Goal: Task Accomplishment & Management: Use online tool/utility

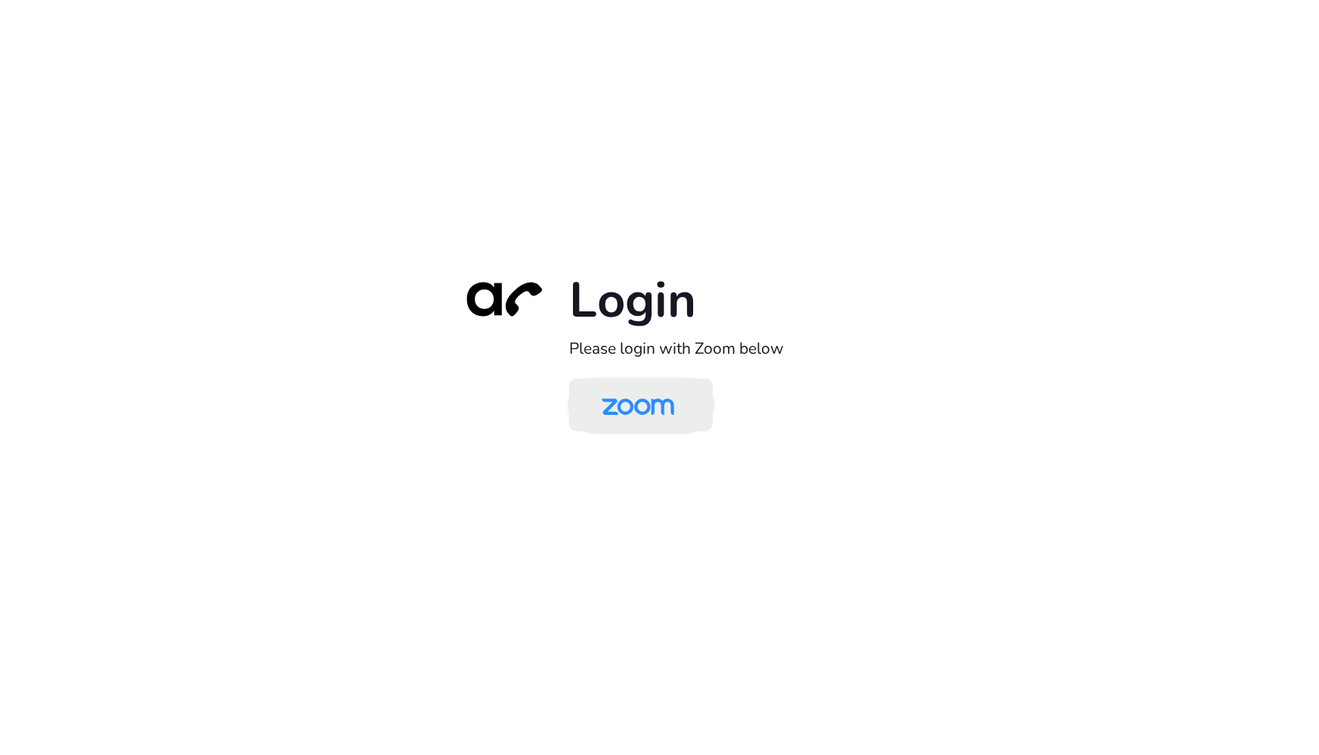
click at [675, 417] on img at bounding box center [638, 406] width 104 height 49
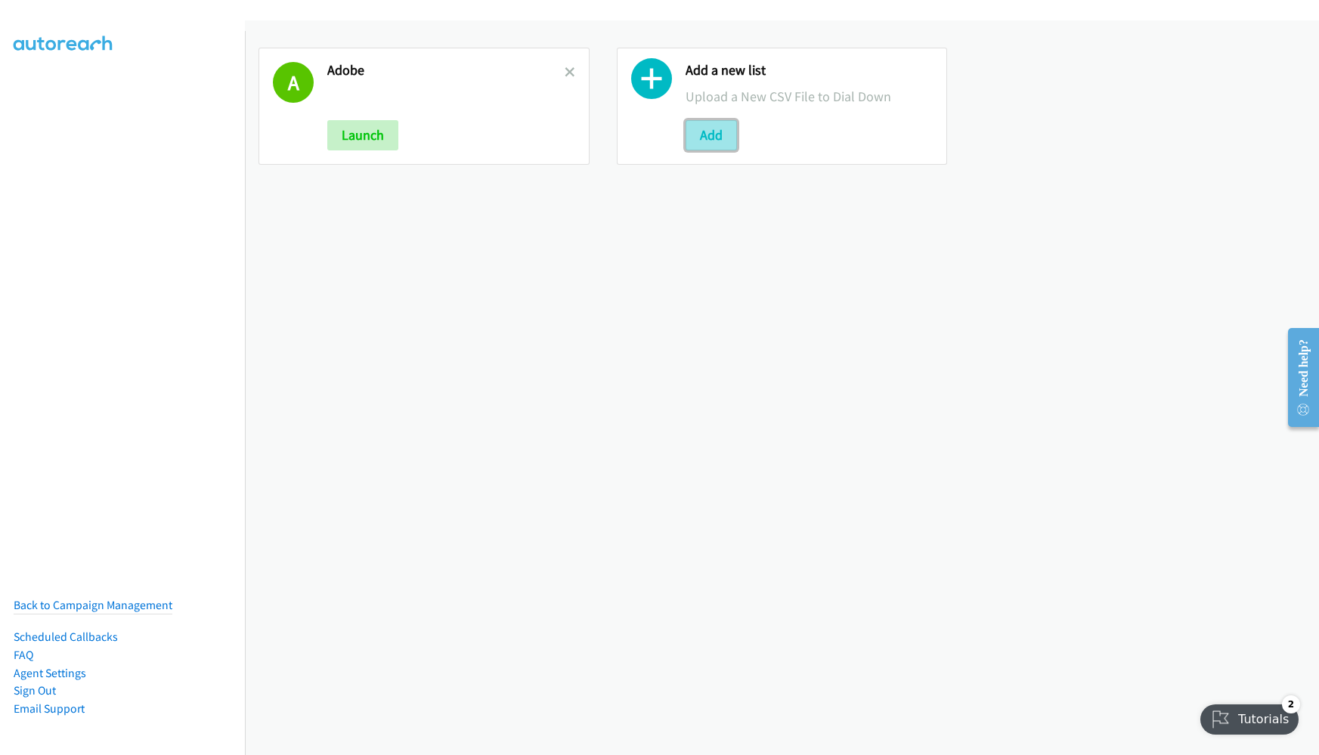
click at [696, 133] on button "Add" at bounding box center [711, 135] width 51 height 30
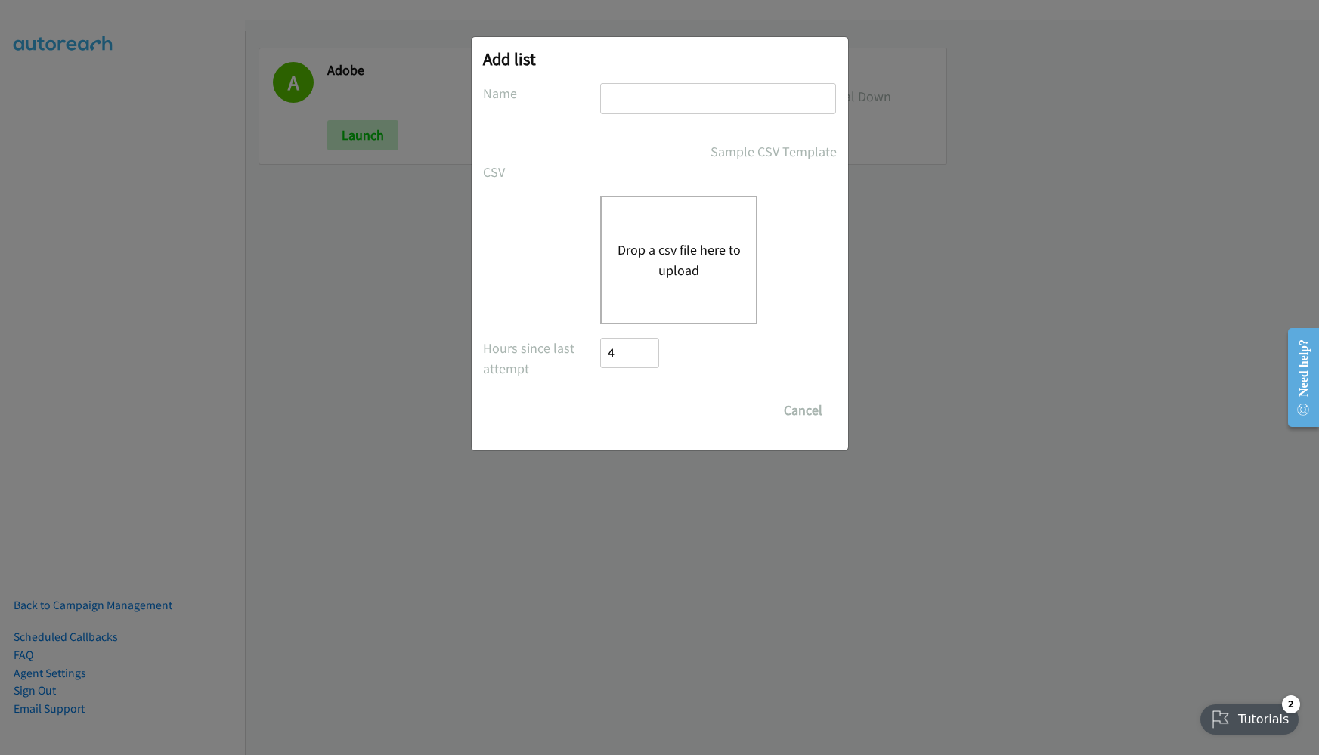
click at [646, 98] on input "text" at bounding box center [718, 98] width 236 height 31
type input "[DATE]"
click at [661, 283] on div "Drop a csv file here to upload" at bounding box center [678, 260] width 157 height 129
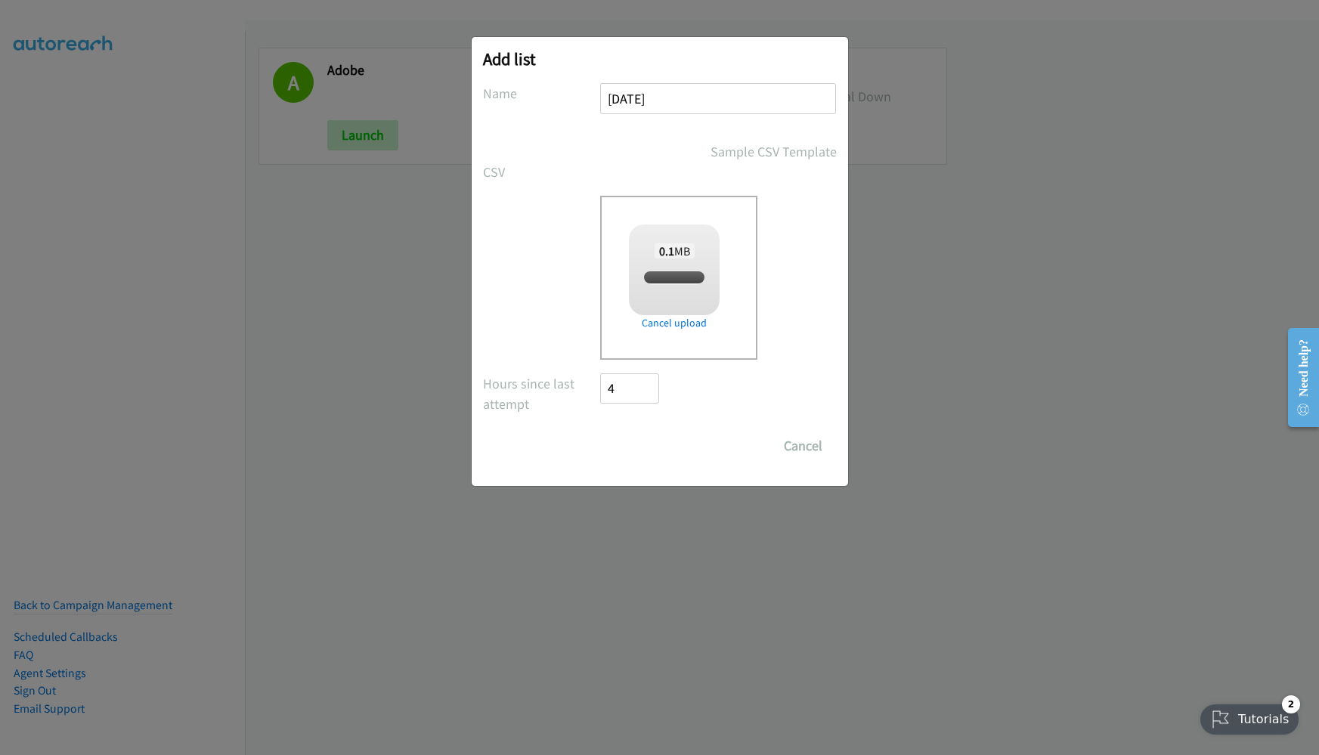
checkbox input "true"
click at [652, 441] on input "Save List" at bounding box center [640, 446] width 79 height 30
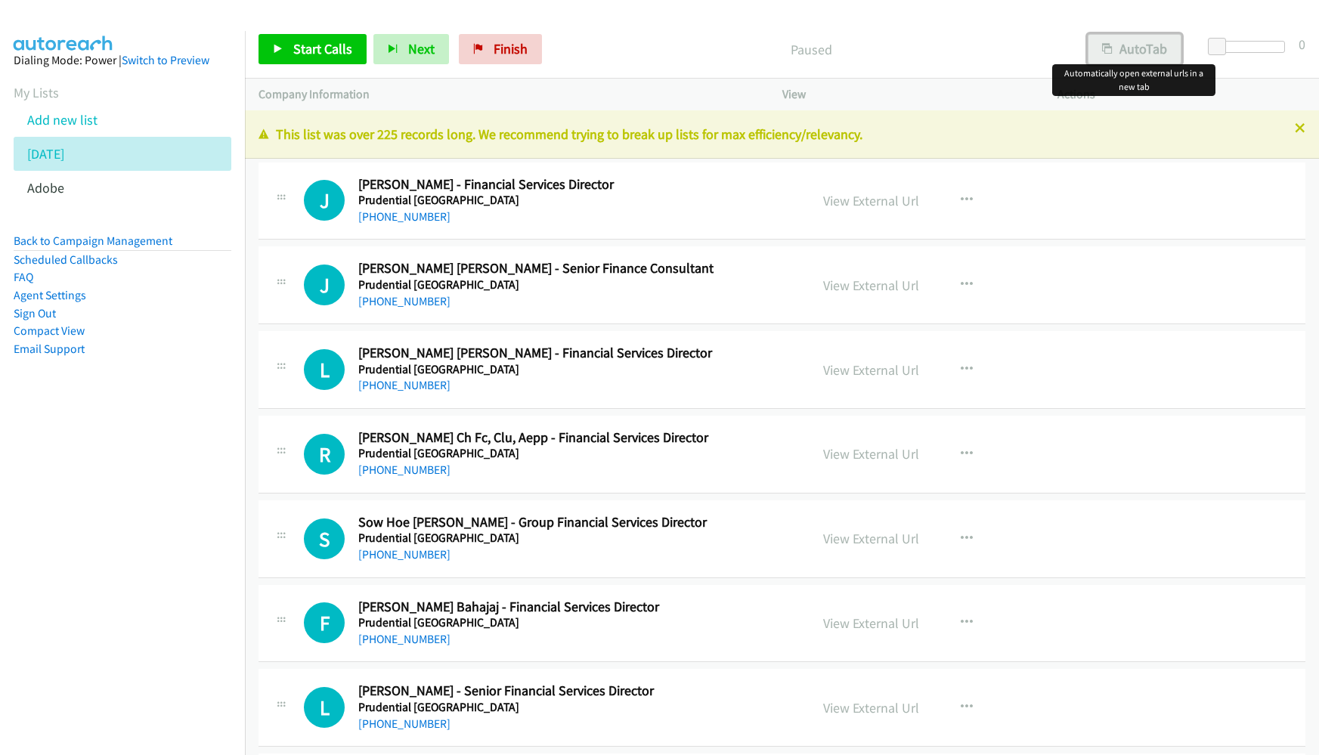
click at [1142, 53] on button "AutoTab" at bounding box center [1135, 49] width 94 height 30
click at [826, 198] on link "View External Url" at bounding box center [871, 200] width 96 height 17
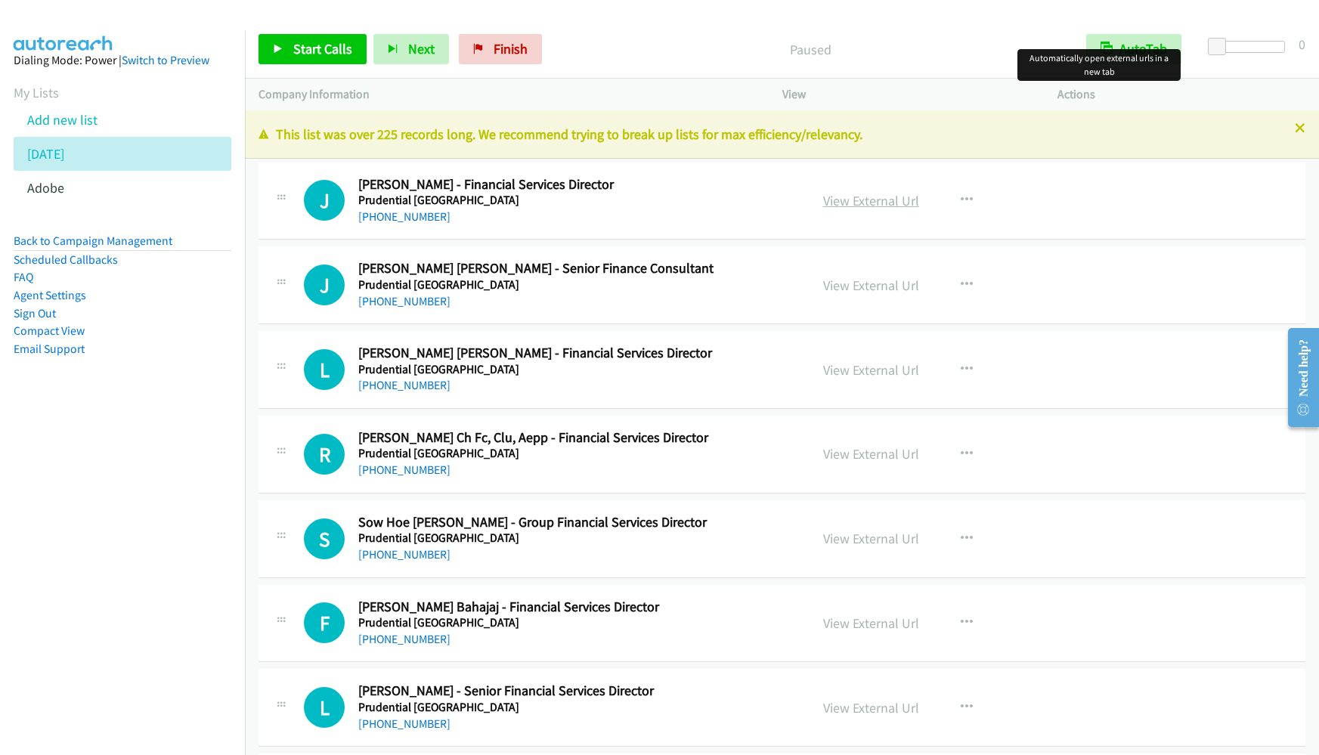
click at [856, 206] on link "View External Url" at bounding box center [871, 200] width 96 height 17
click at [851, 200] on link "View External Url" at bounding box center [871, 200] width 96 height 17
click at [293, 52] on span "Start Calls" at bounding box center [322, 48] width 59 height 17
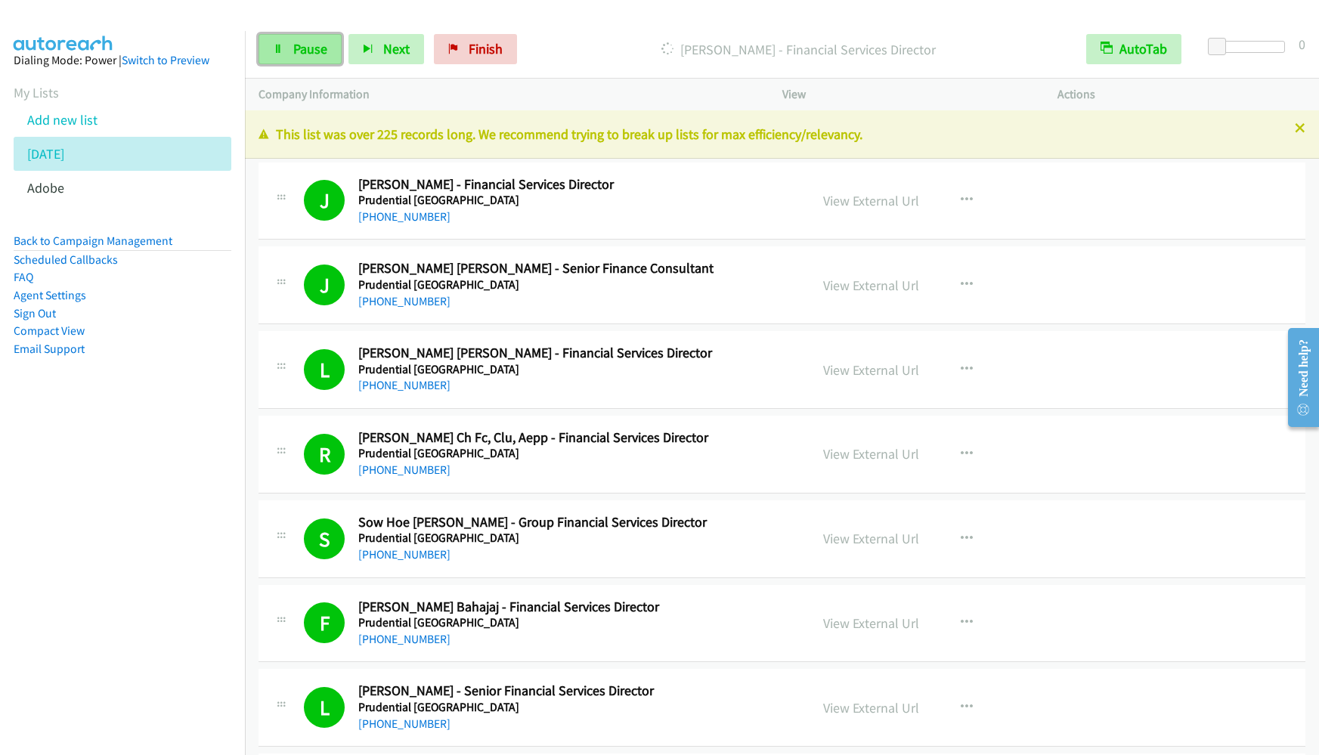
click at [306, 46] on span "Pause" at bounding box center [310, 48] width 34 height 17
drag, startPoint x: 169, startPoint y: 386, endPoint x: 238, endPoint y: 357, distance: 74.8
click at [171, 387] on aside "Dialing Mode: Power | Switch to Preview My Lists Add new list 8.28.2025 Adobe B…" at bounding box center [122, 228] width 245 height 395
drag, startPoint x: 853, startPoint y: 196, endPoint x: 842, endPoint y: 197, distance: 10.6
click at [873, 192] on link "View External Url" at bounding box center [871, 200] width 96 height 17
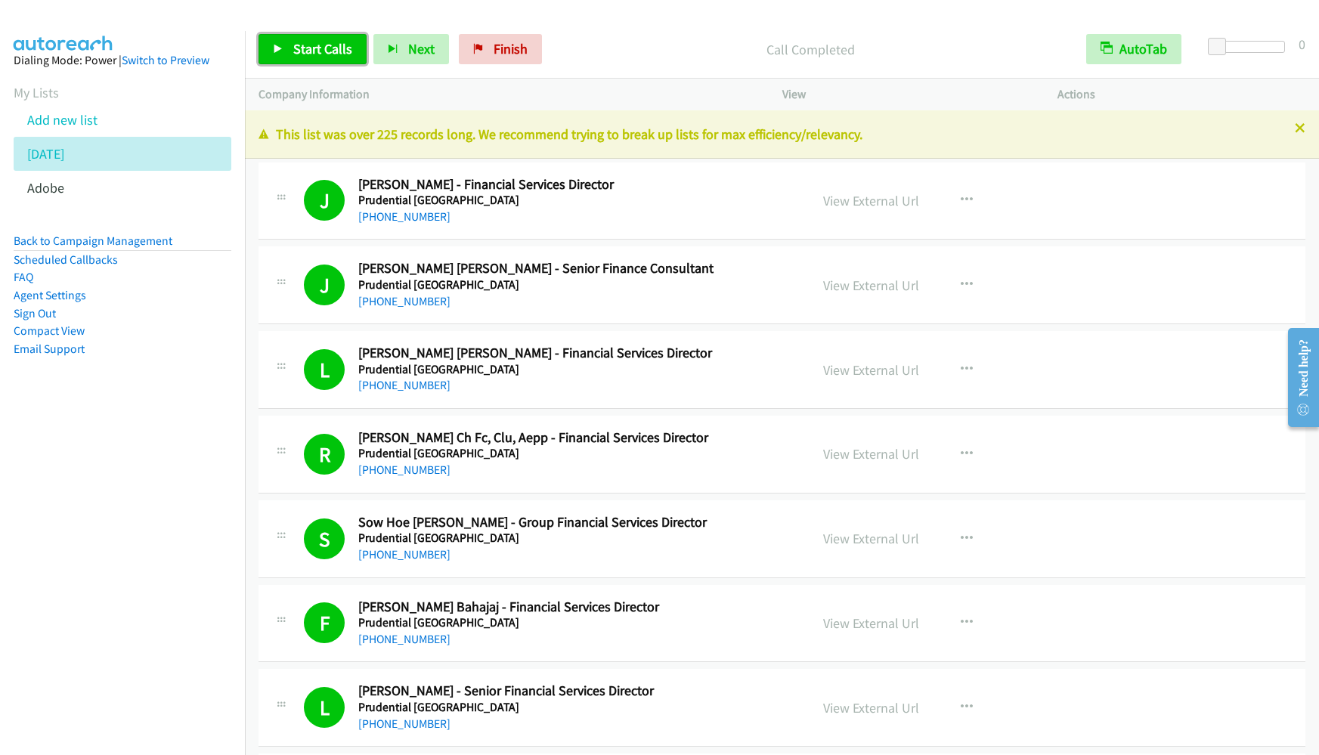
click at [336, 53] on span "Start Calls" at bounding box center [322, 48] width 59 height 17
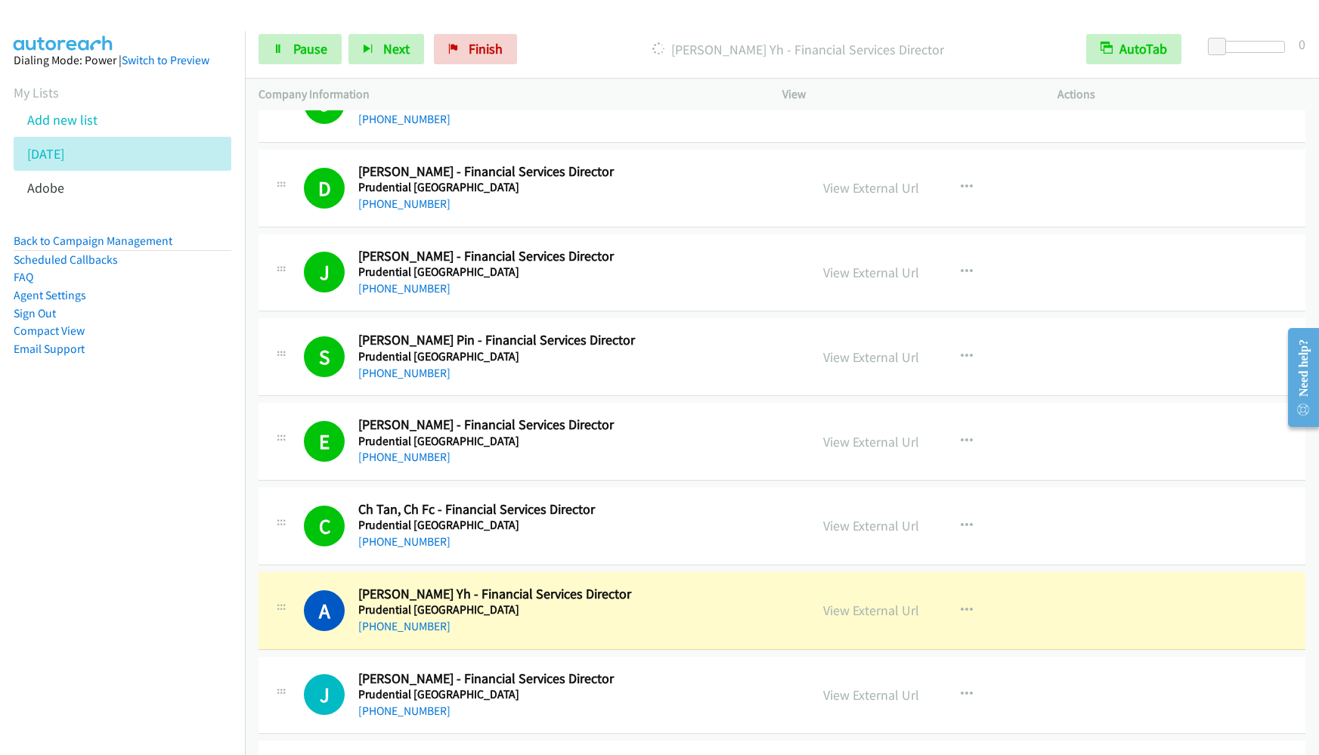
scroll to position [1361, 0]
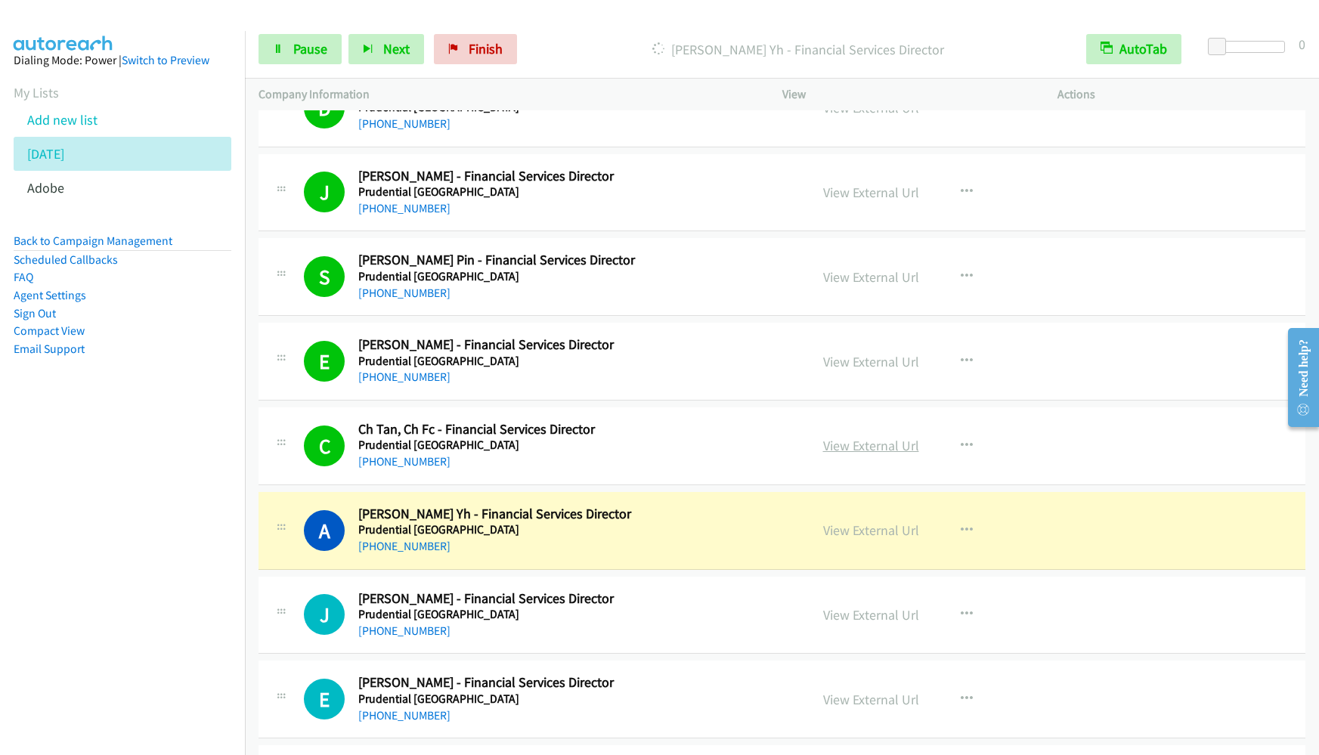
click at [830, 447] on link "View External Url" at bounding box center [871, 445] width 96 height 17
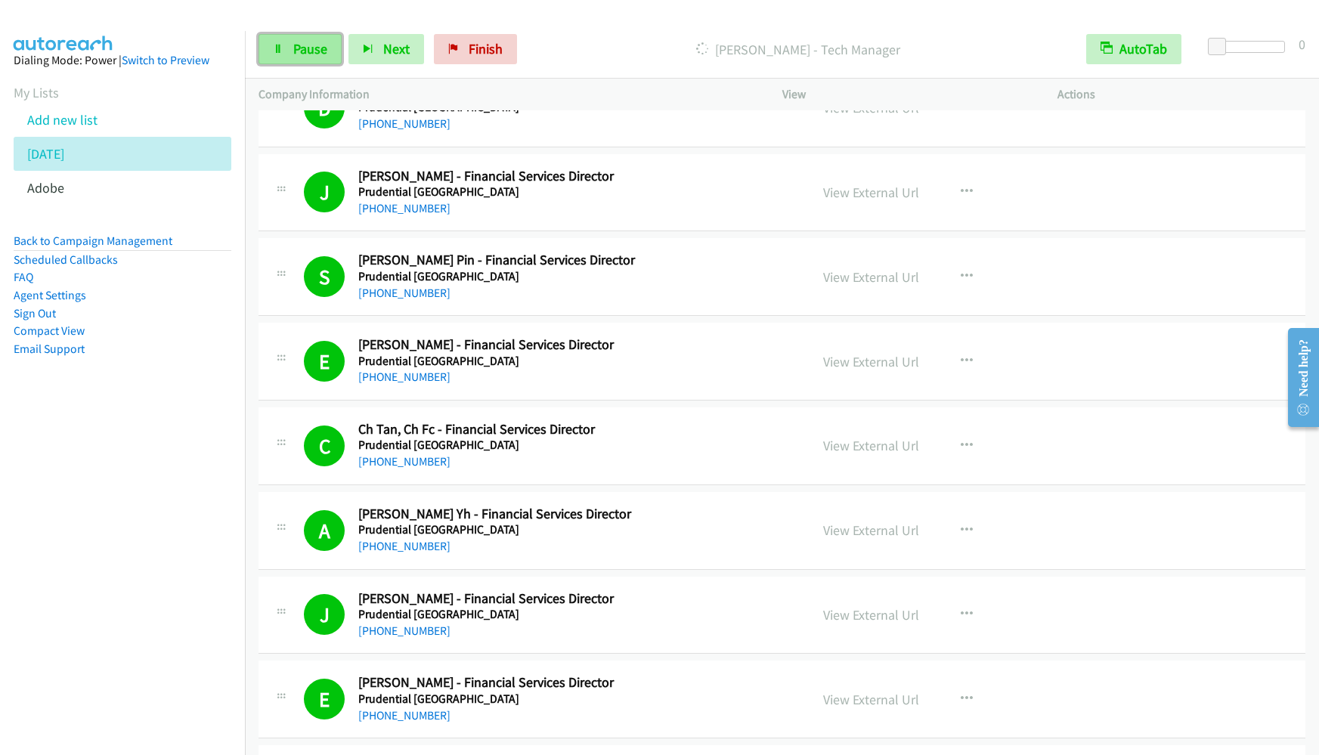
click at [297, 56] on span "Pause" at bounding box center [310, 48] width 34 height 17
click at [302, 45] on span "Start Calls" at bounding box center [322, 48] width 59 height 17
click at [290, 54] on link "Pause" at bounding box center [300, 49] width 83 height 30
click at [319, 50] on span "Start Calls" at bounding box center [322, 48] width 59 height 17
click at [301, 45] on span "Pause" at bounding box center [310, 48] width 34 height 17
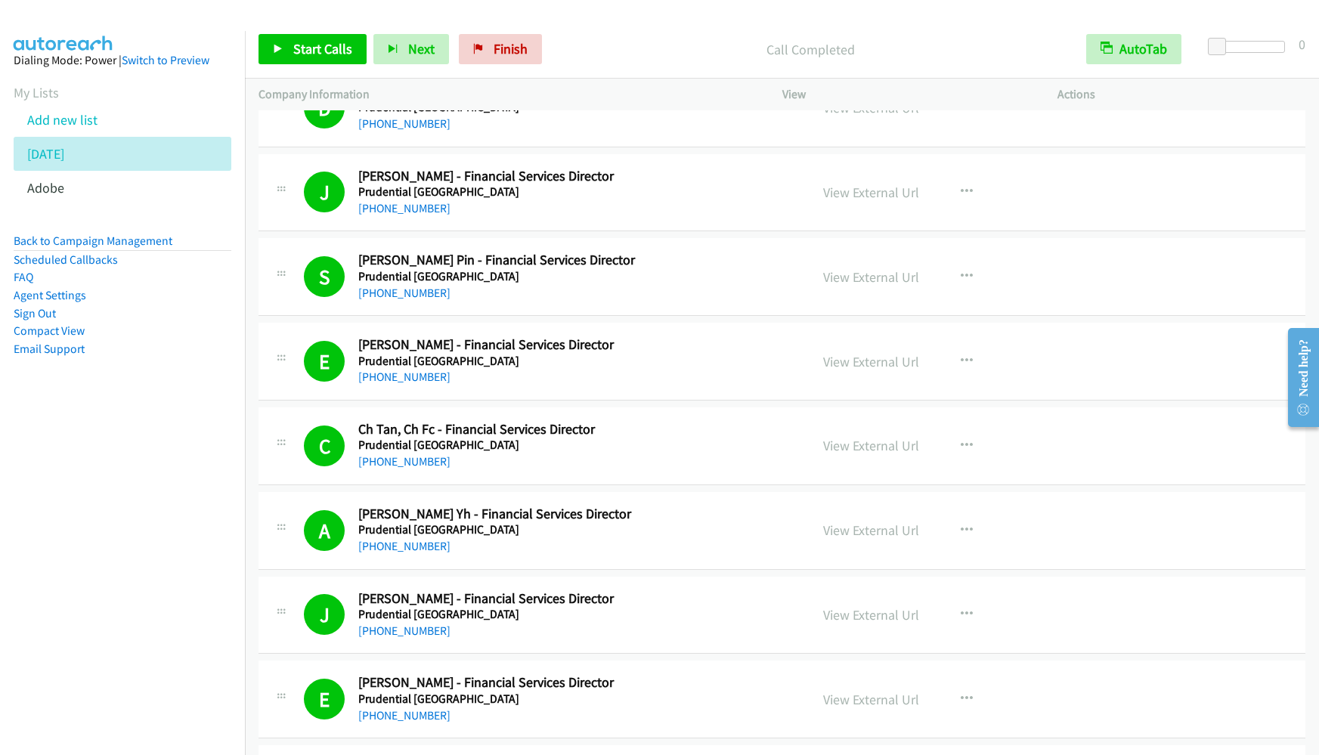
click at [155, 460] on nav "Dialing Mode: Power | Switch to Preview My Lists Add new list 8.28.2025 Adobe B…" at bounding box center [123, 408] width 246 height 755
click at [72, 501] on nav "Dialing Mode: Power | Switch to Preview My Lists Add new list 8.28.2025 Adobe B…" at bounding box center [123, 408] width 246 height 755
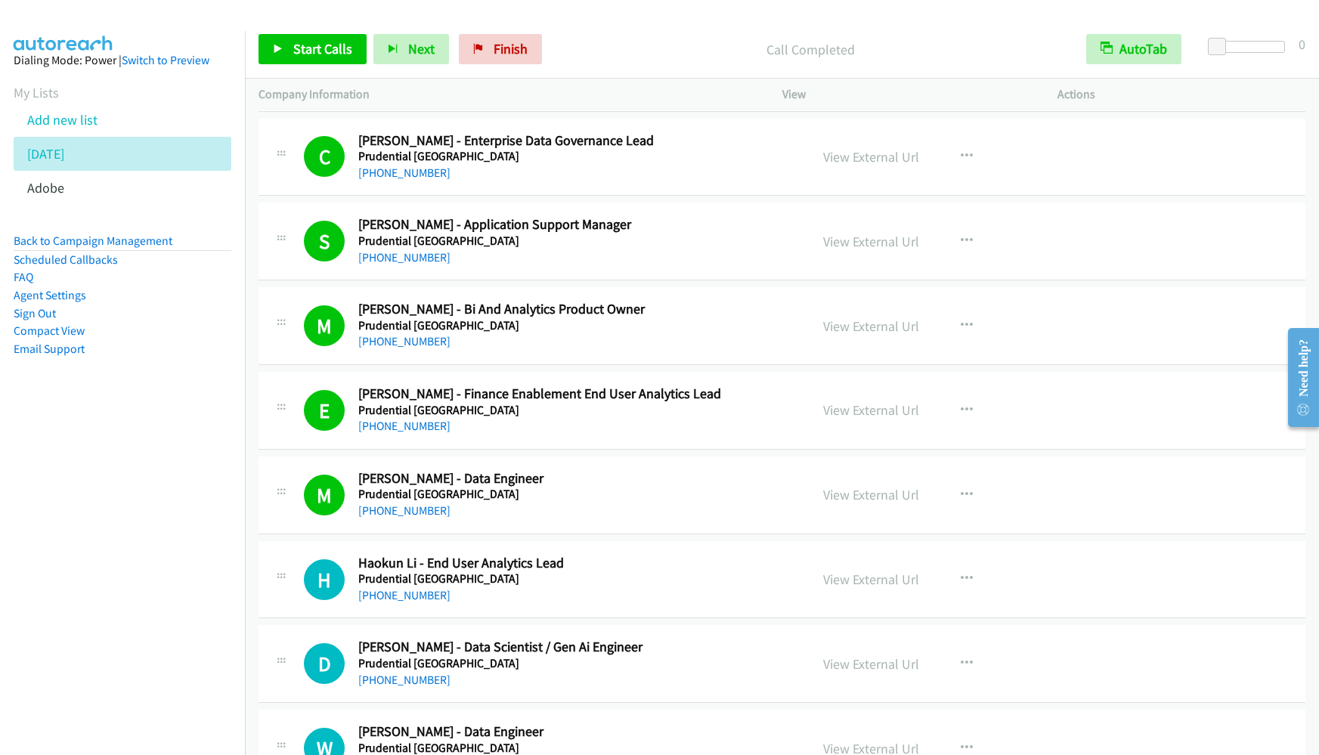
scroll to position [3175, 0]
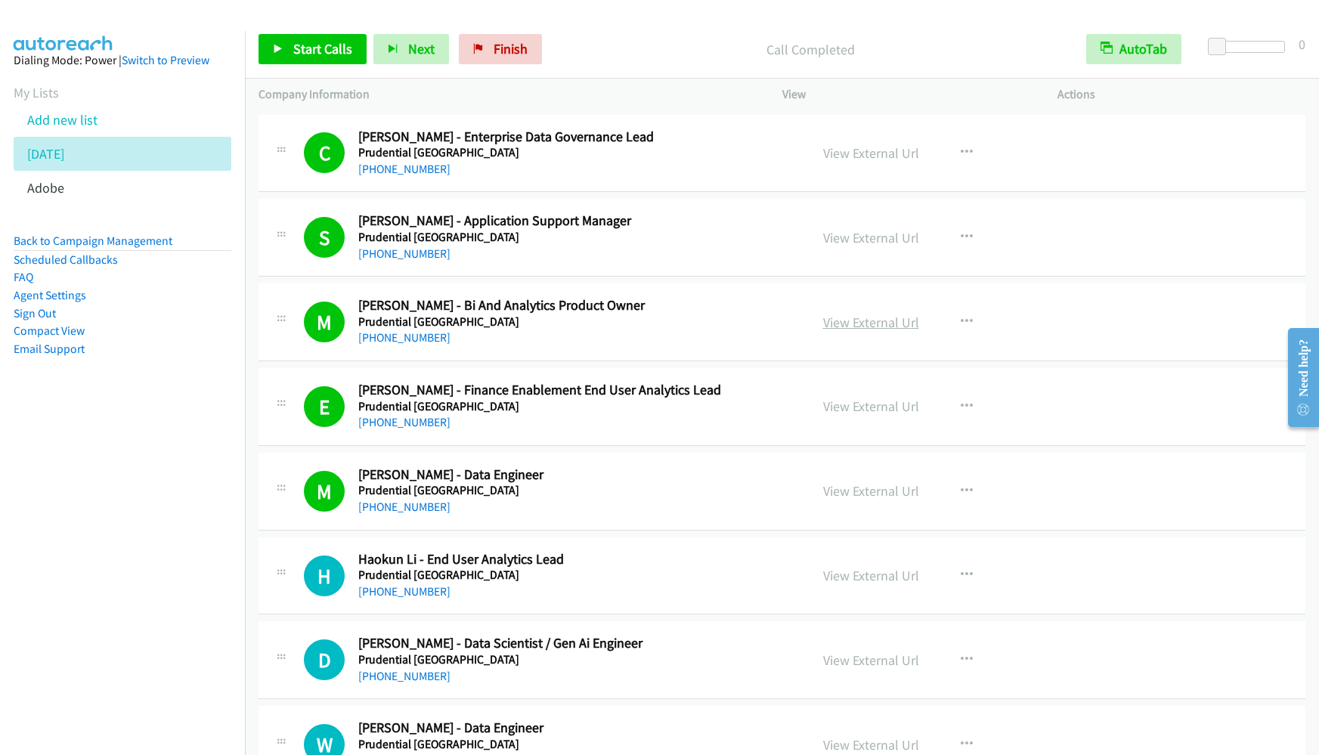
click at [823, 320] on link "View External Url" at bounding box center [871, 322] width 96 height 17
click at [346, 42] on span "Start Calls" at bounding box center [322, 48] width 59 height 17
drag, startPoint x: 122, startPoint y: 452, endPoint x: 165, endPoint y: 402, distance: 65.4
click at [125, 451] on nav "Dialing Mode: Power | Switch to Preview My Lists Add new list 8.28.2025 Adobe B…" at bounding box center [123, 408] width 246 height 755
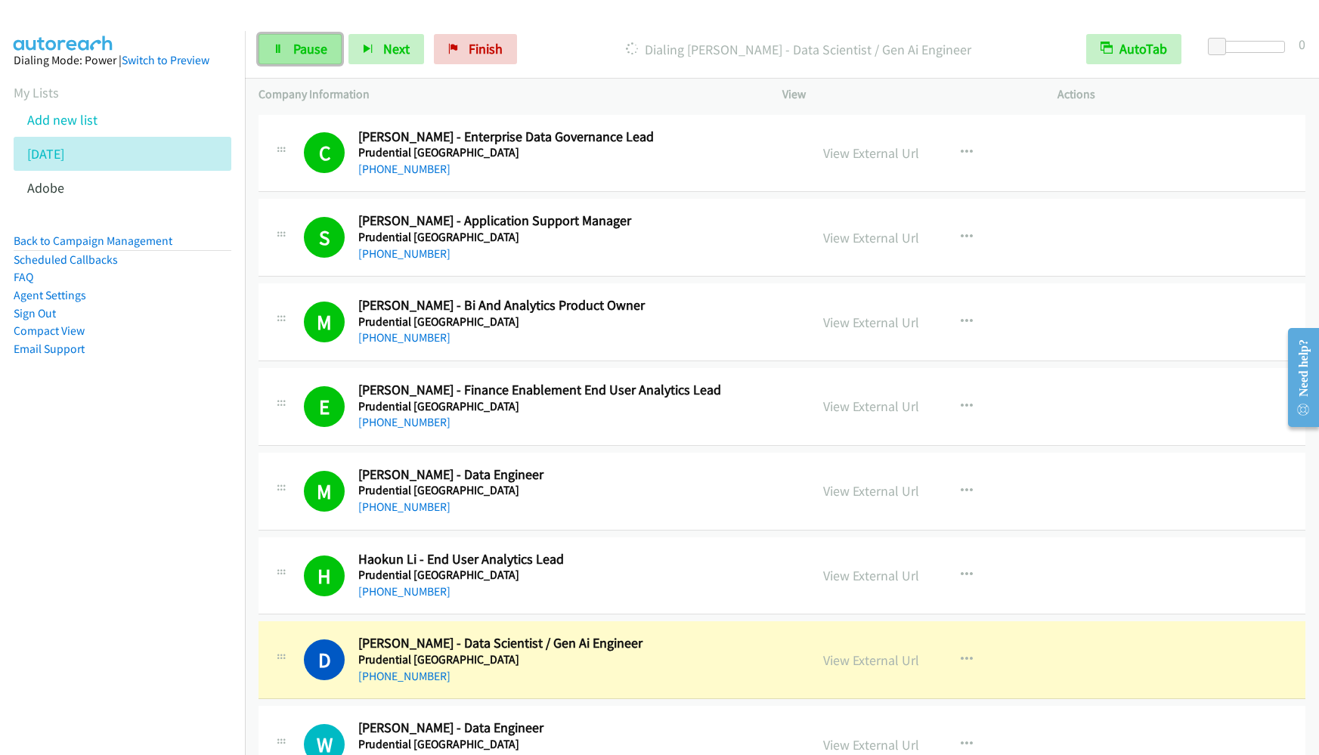
click at [297, 47] on span "Pause" at bounding box center [310, 48] width 34 height 17
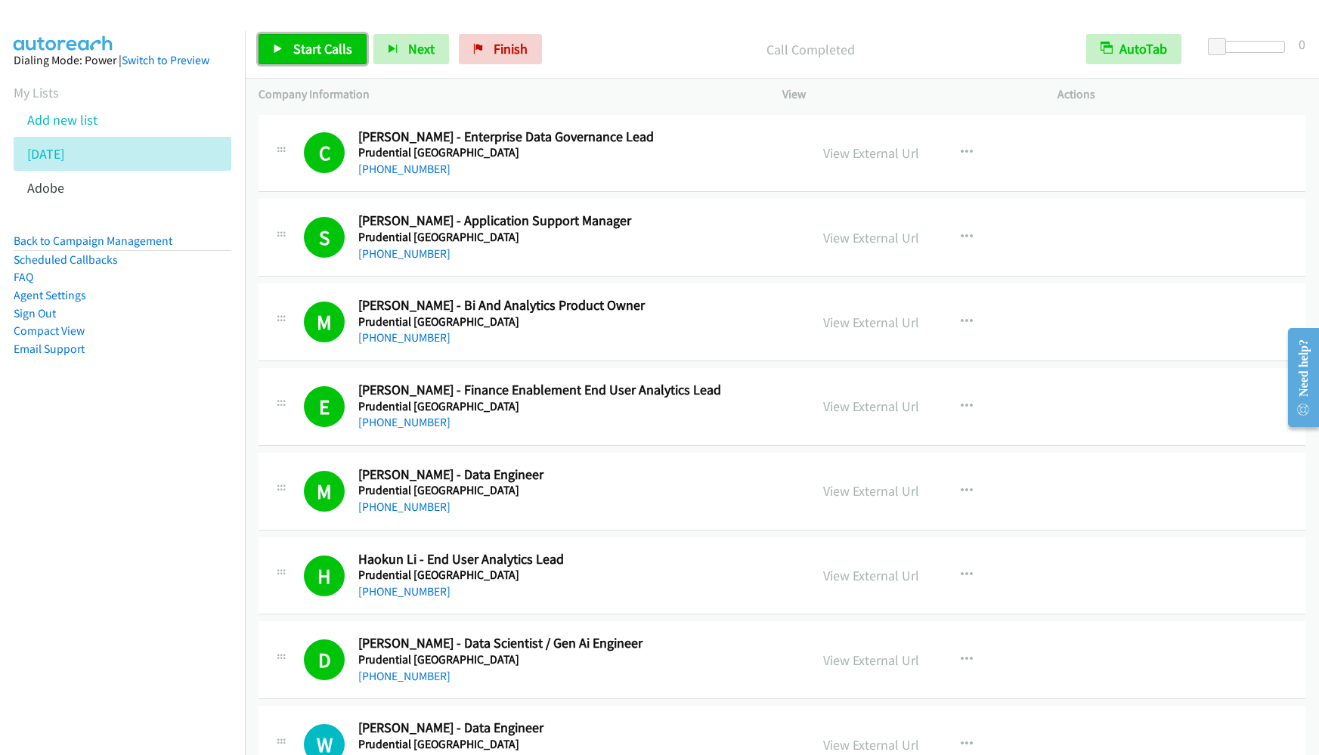
click at [272, 39] on link "Start Calls" at bounding box center [313, 49] width 108 height 30
click at [306, 36] on link "Pause" at bounding box center [300, 49] width 83 height 30
click at [163, 496] on nav "Dialing Mode: Power | Switch to Preview My Lists Add new list 8.28.2025 Adobe B…" at bounding box center [123, 408] width 246 height 755
click at [829, 318] on link "View External Url" at bounding box center [871, 322] width 96 height 17
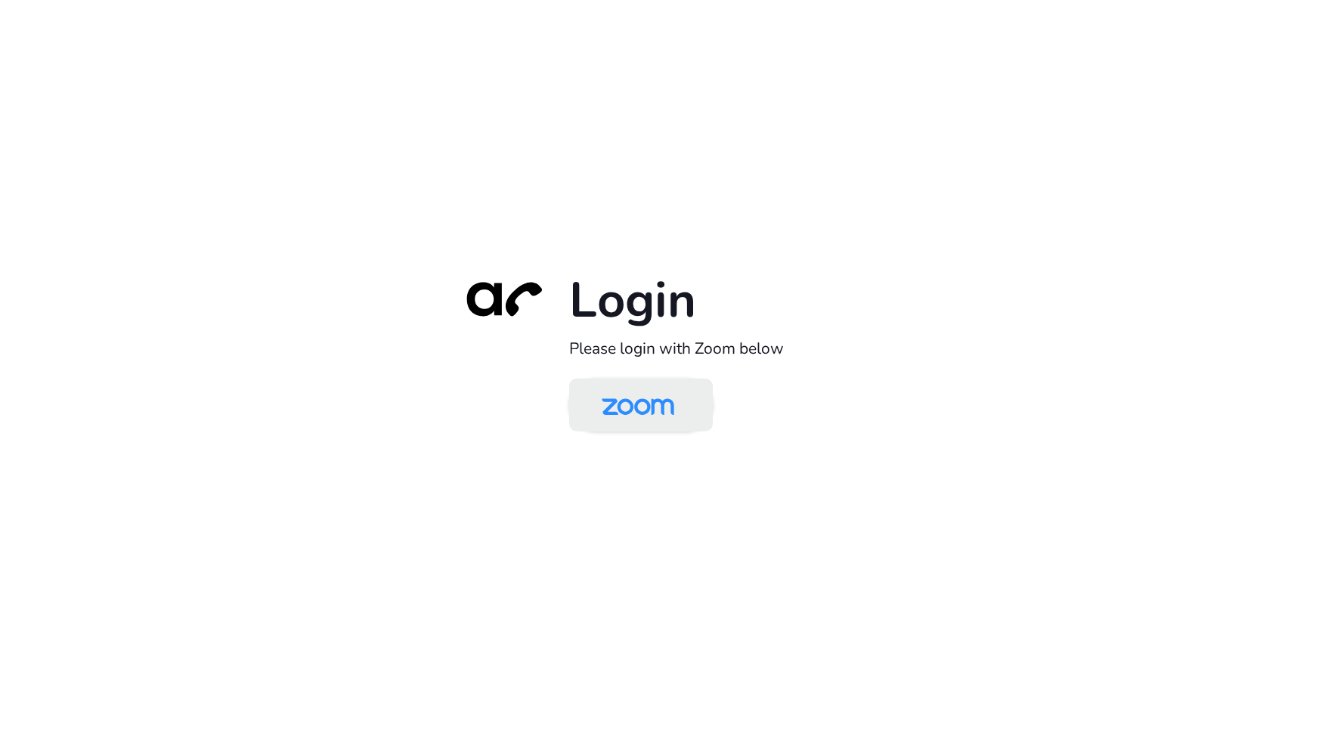
click at [649, 410] on img at bounding box center [638, 406] width 104 height 49
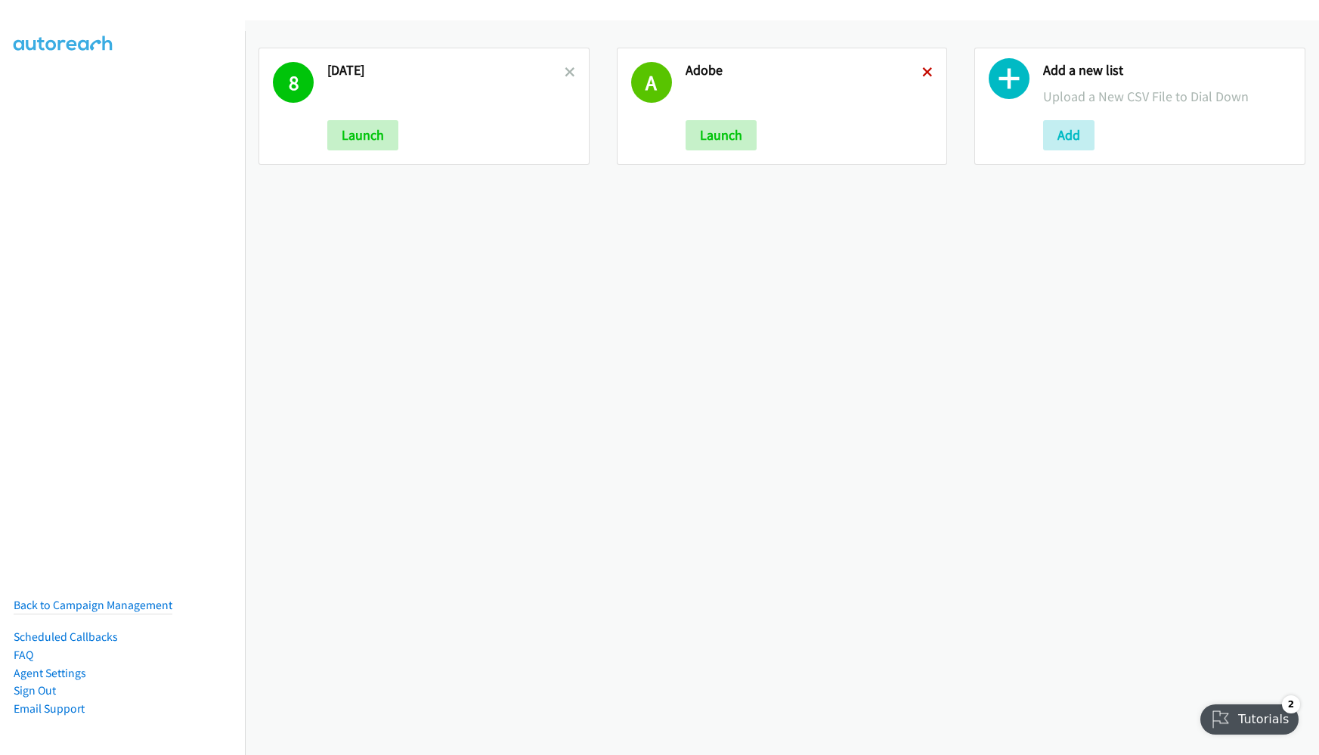
click at [922, 74] on icon at bounding box center [927, 73] width 11 height 11
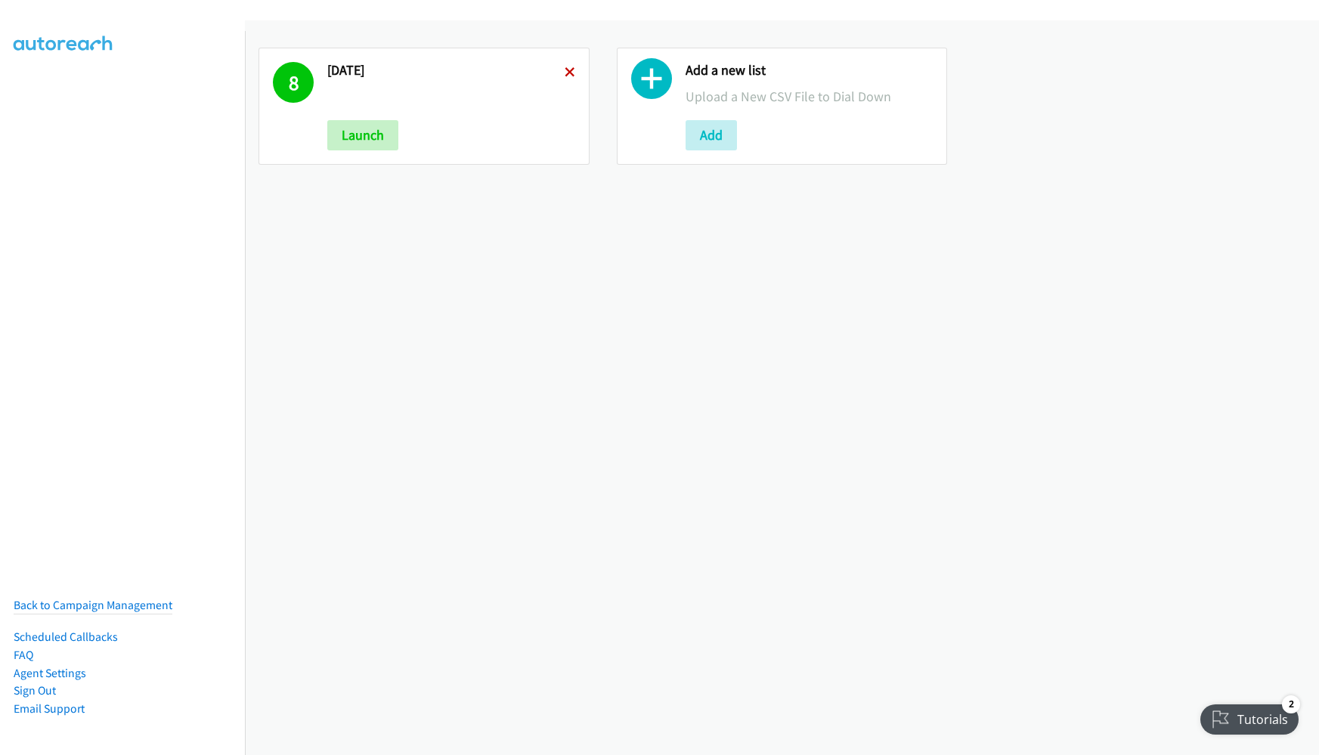
click at [565, 73] on icon at bounding box center [570, 73] width 11 height 11
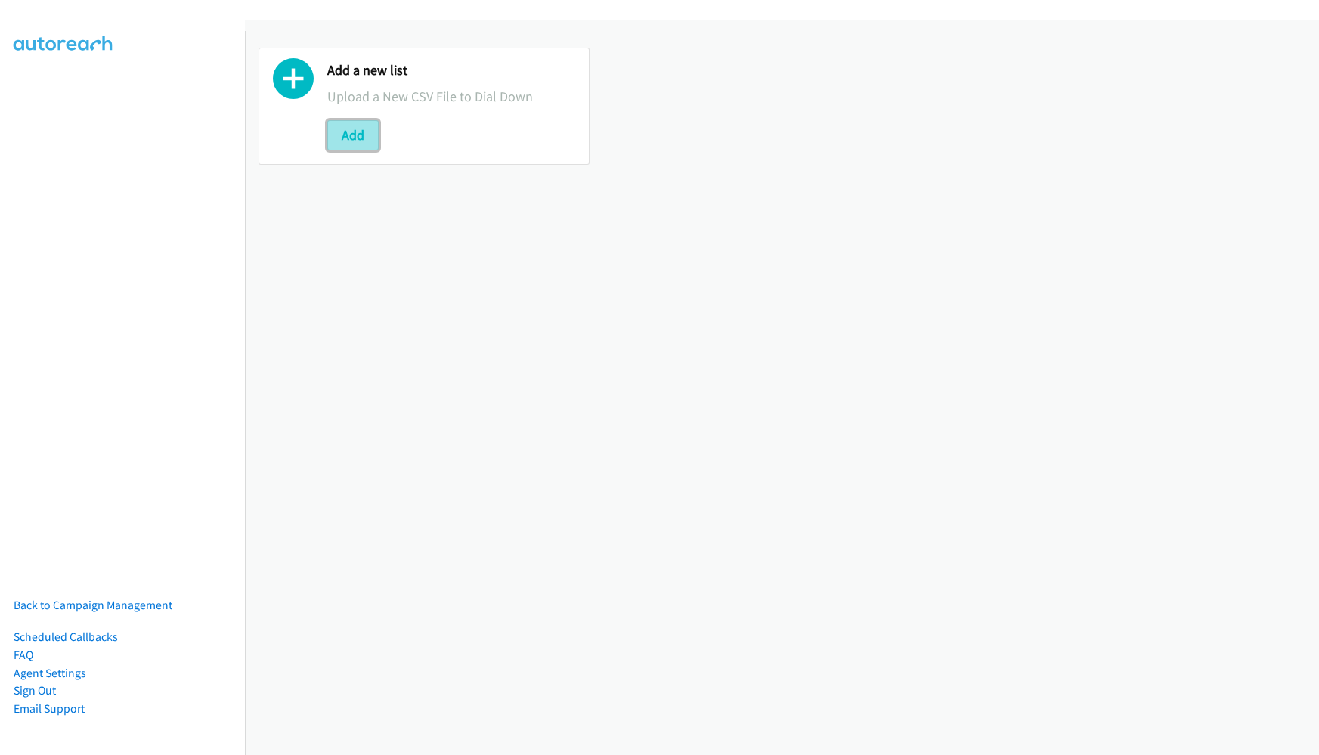
click at [354, 137] on button "Add" at bounding box center [352, 135] width 51 height 30
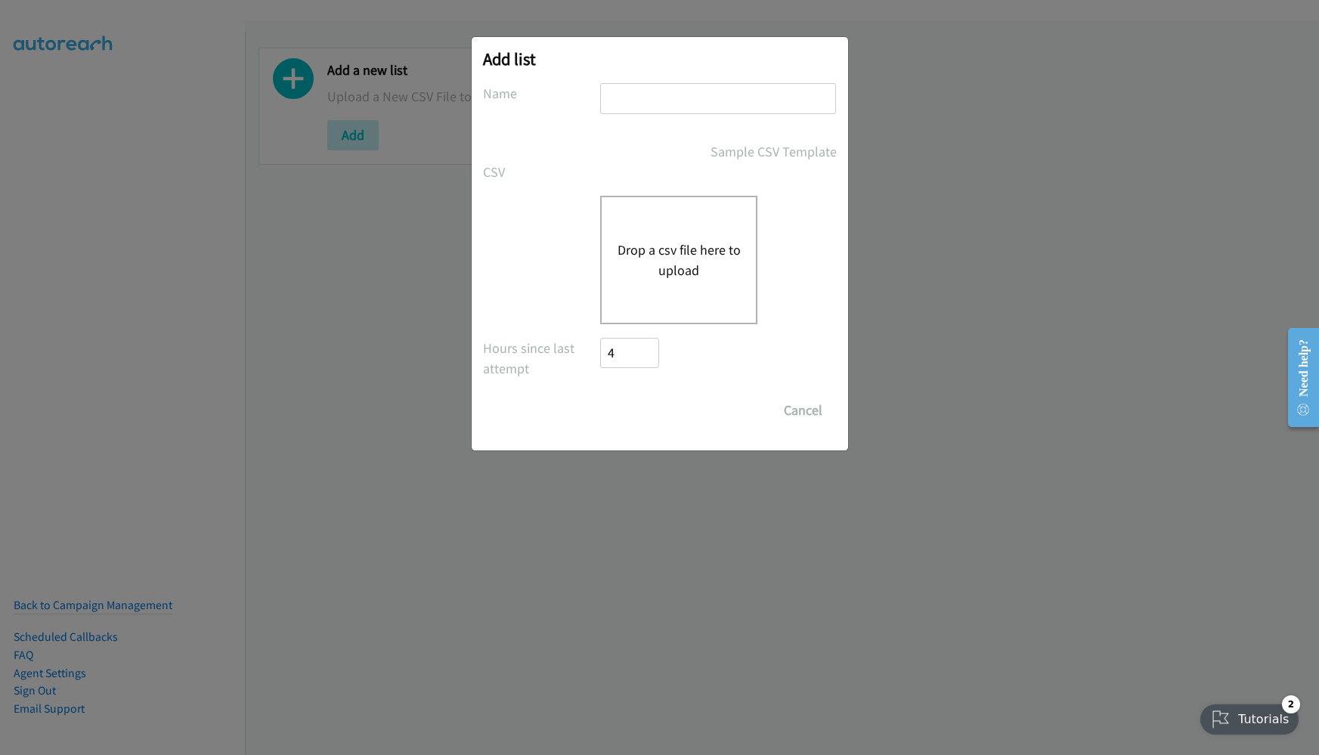
click at [667, 111] on input "text" at bounding box center [718, 98] width 236 height 31
type input "[DATE]"
click at [674, 268] on button "Drop a csv file here to upload" at bounding box center [679, 260] width 124 height 41
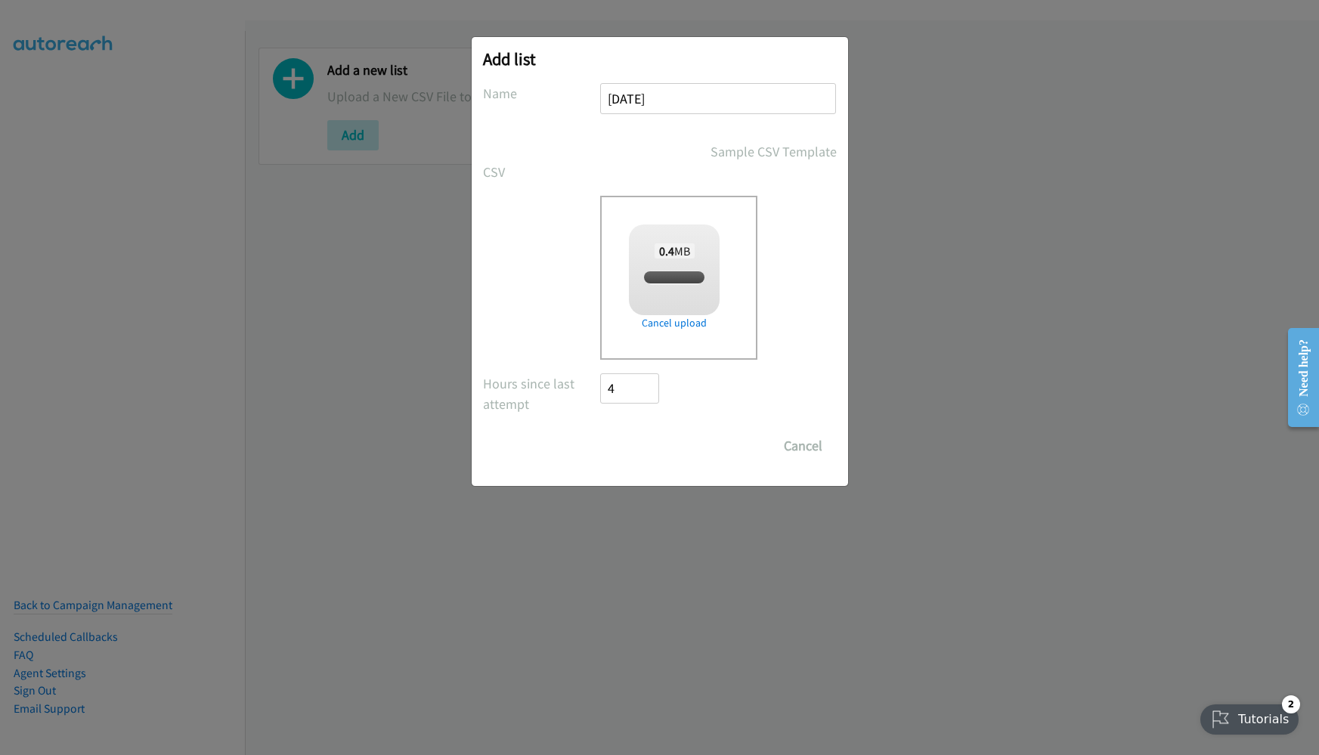
checkbox input "true"
click at [664, 441] on input "Save List" at bounding box center [640, 446] width 79 height 30
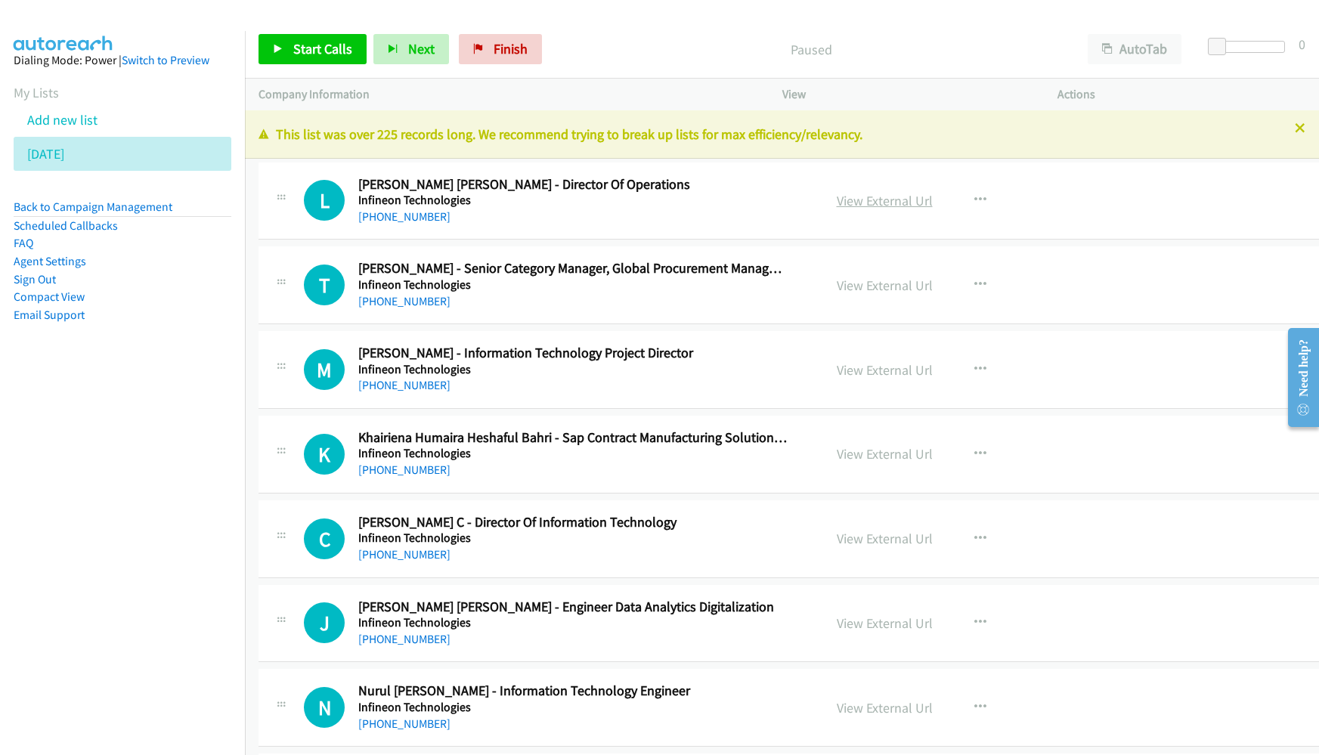
click at [848, 199] on link "View External Url" at bounding box center [885, 200] width 96 height 17
click at [1141, 36] on button "AutoTab" at bounding box center [1135, 49] width 94 height 30
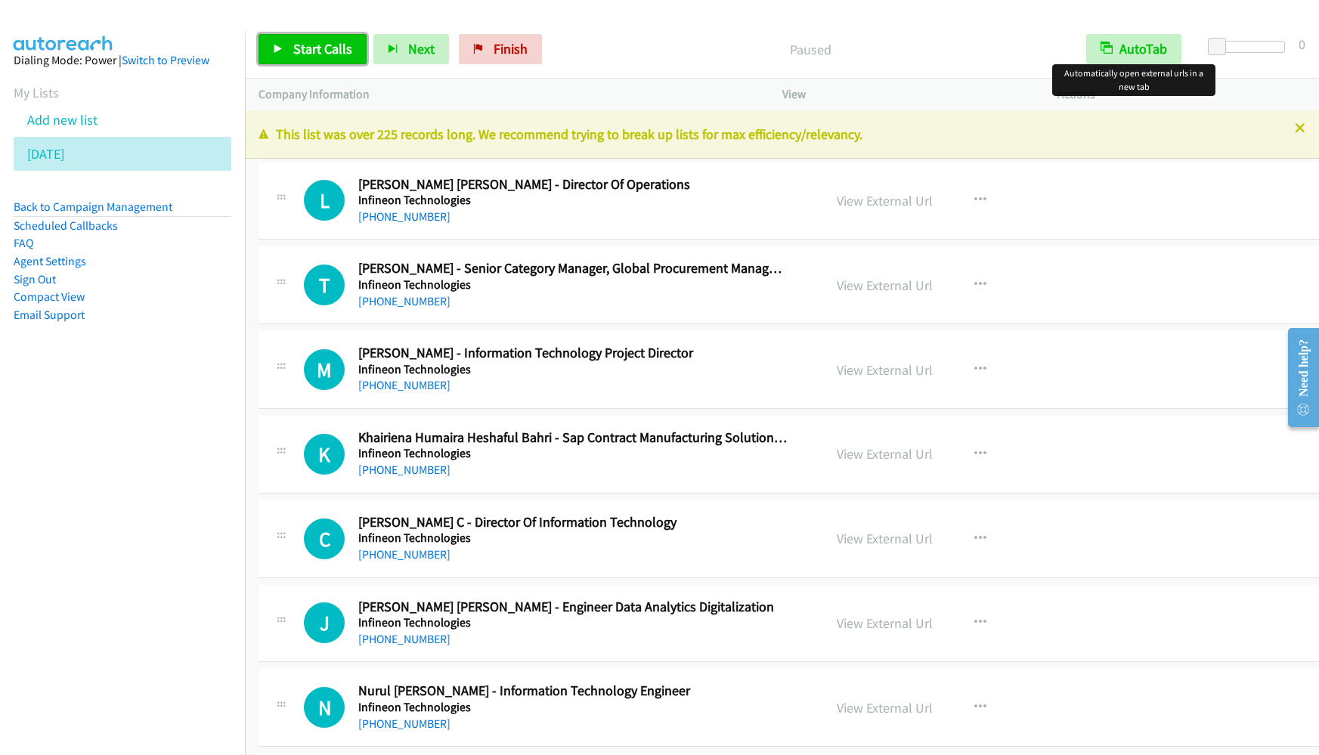
click at [291, 47] on link "Start Calls" at bounding box center [313, 49] width 108 height 30
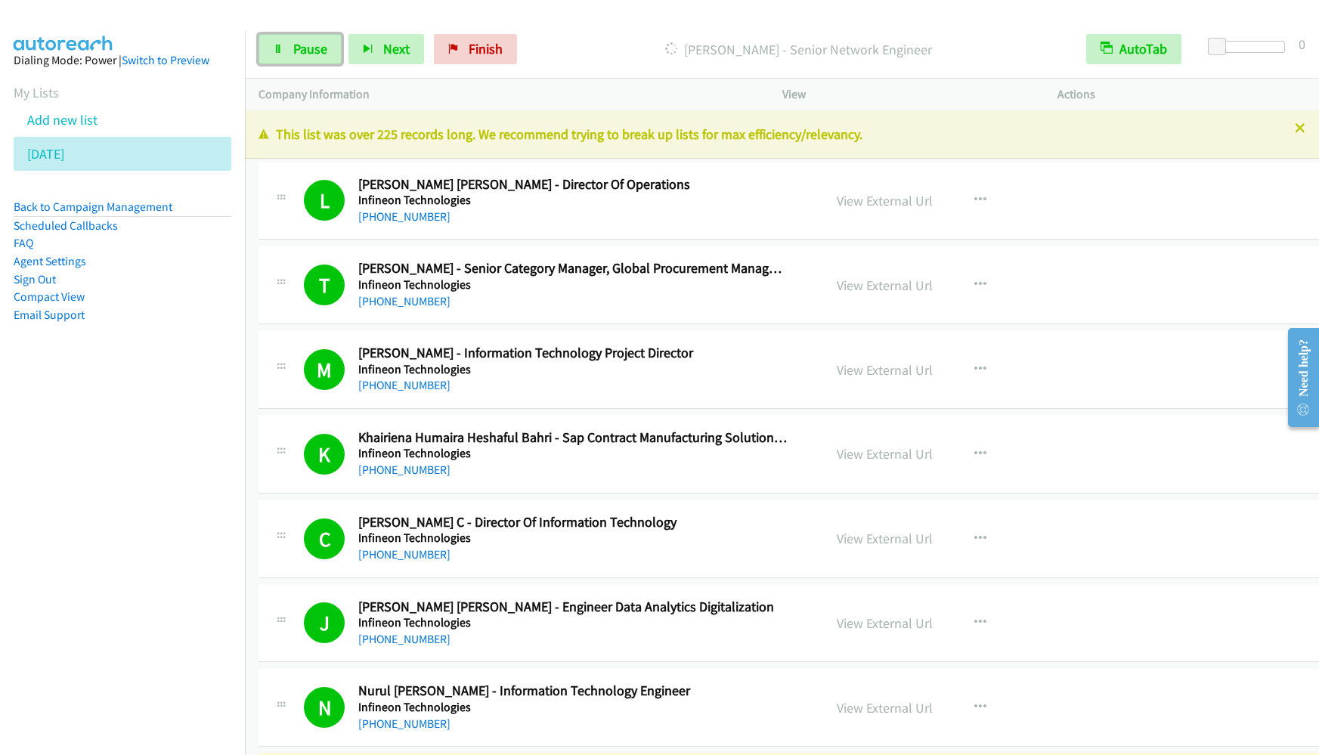
click at [277, 52] on icon at bounding box center [278, 50] width 11 height 11
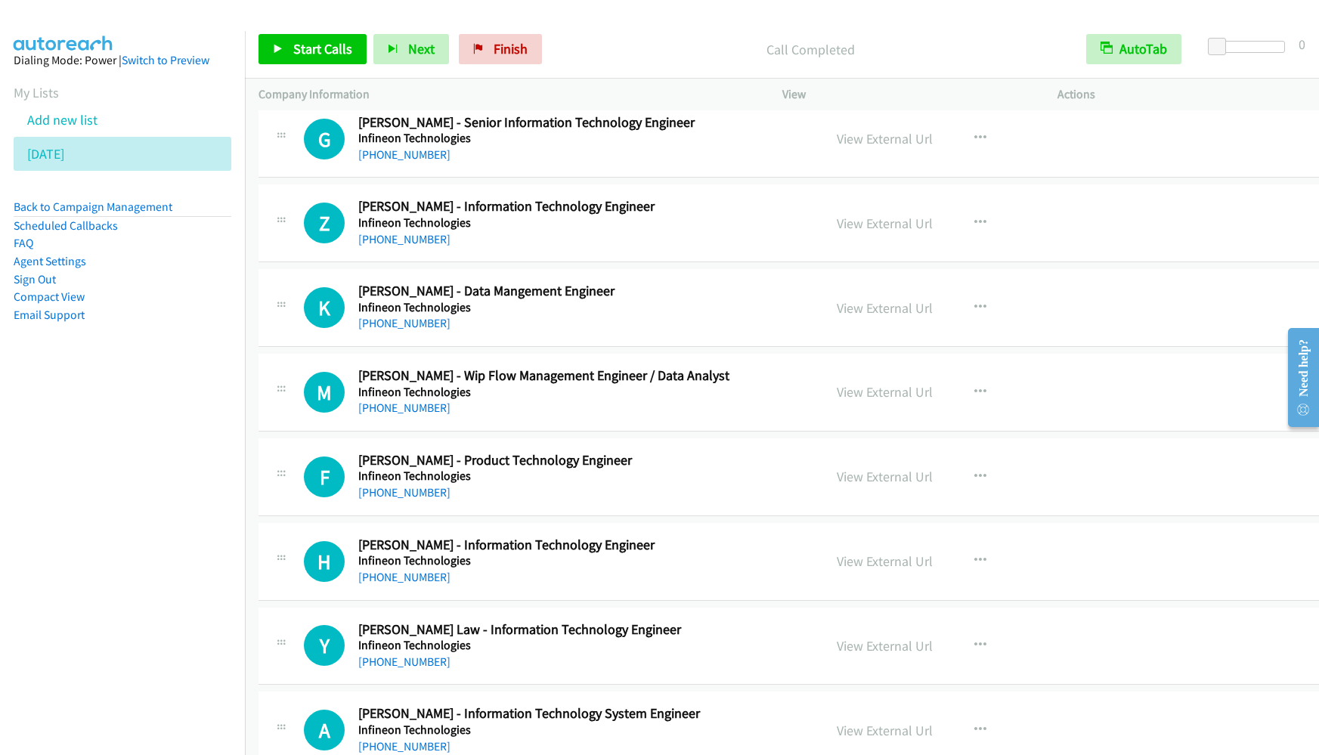
scroll to position [567, 0]
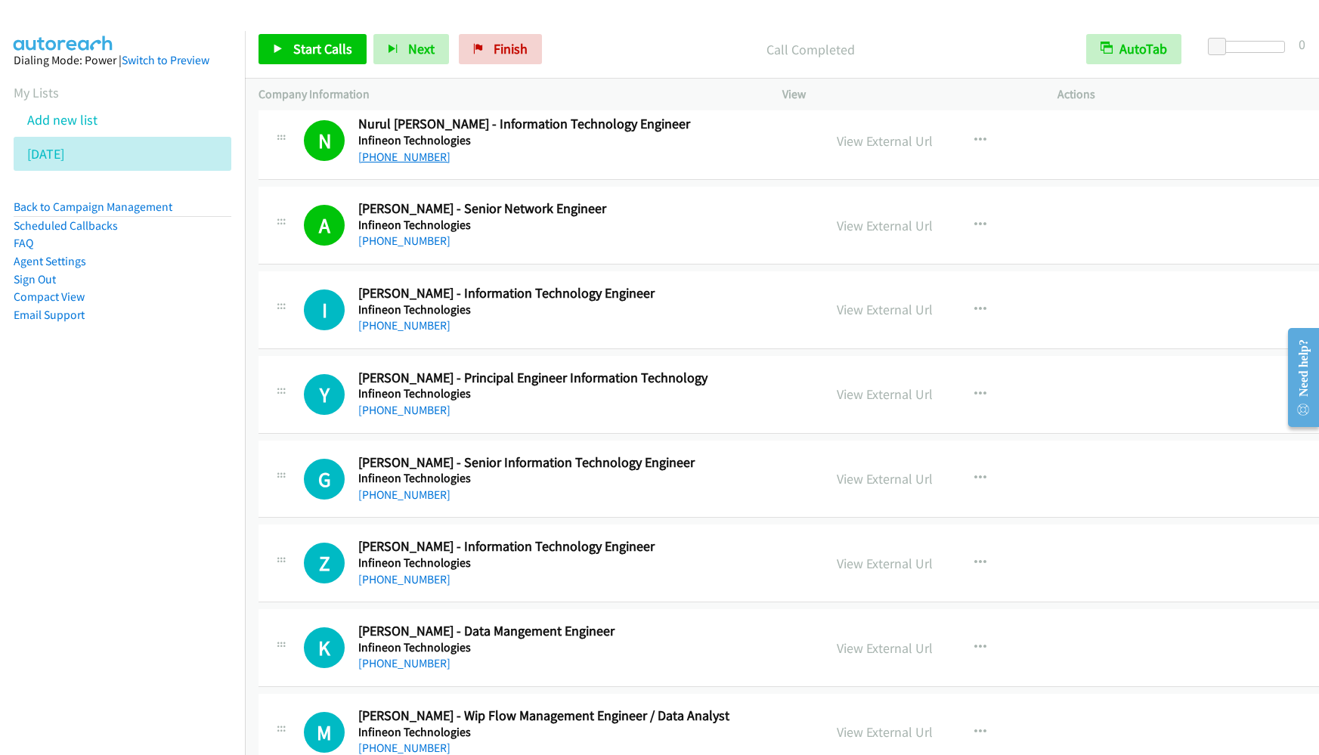
click at [411, 160] on link "+60 17-841 4911" at bounding box center [404, 157] width 92 height 14
click at [280, 51] on icon at bounding box center [278, 50] width 11 height 11
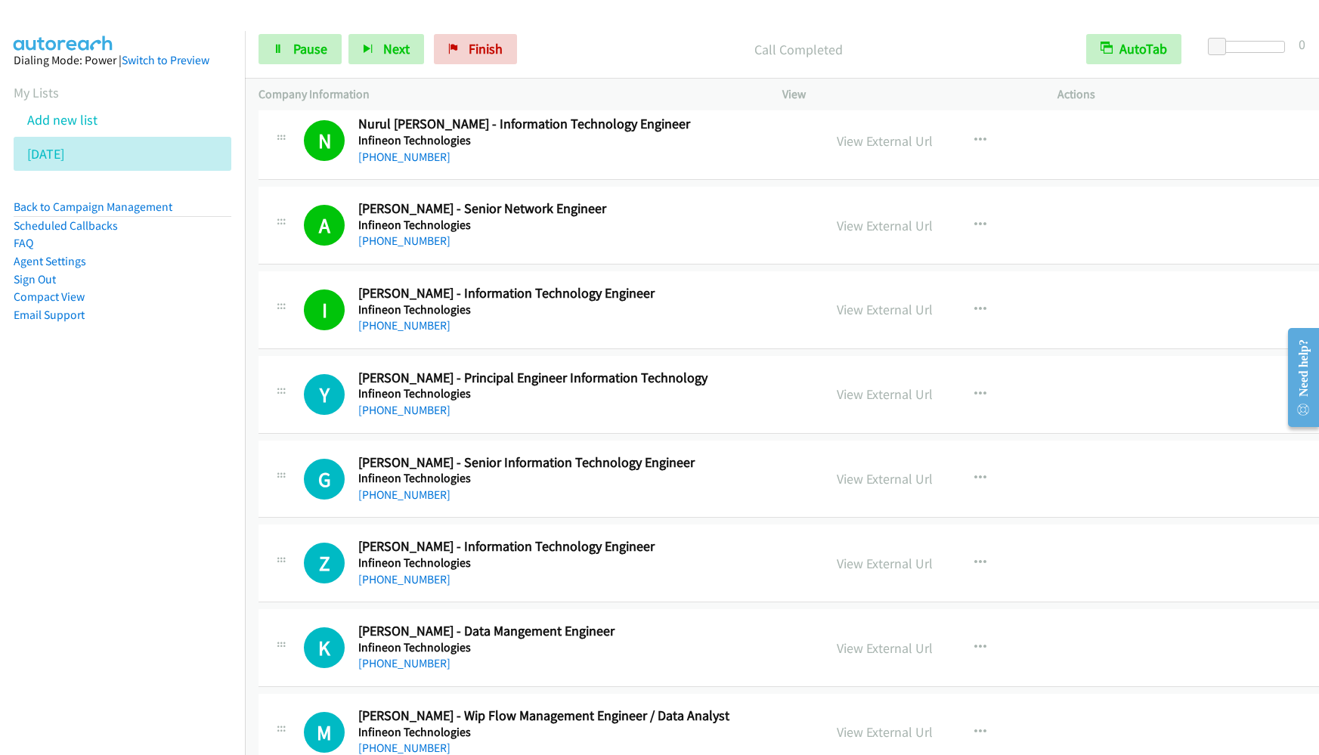
click at [206, 356] on aside "Dialing Mode: Power | Switch to Preview My Lists Add new list 8.28.2025 Back to…" at bounding box center [122, 211] width 245 height 361
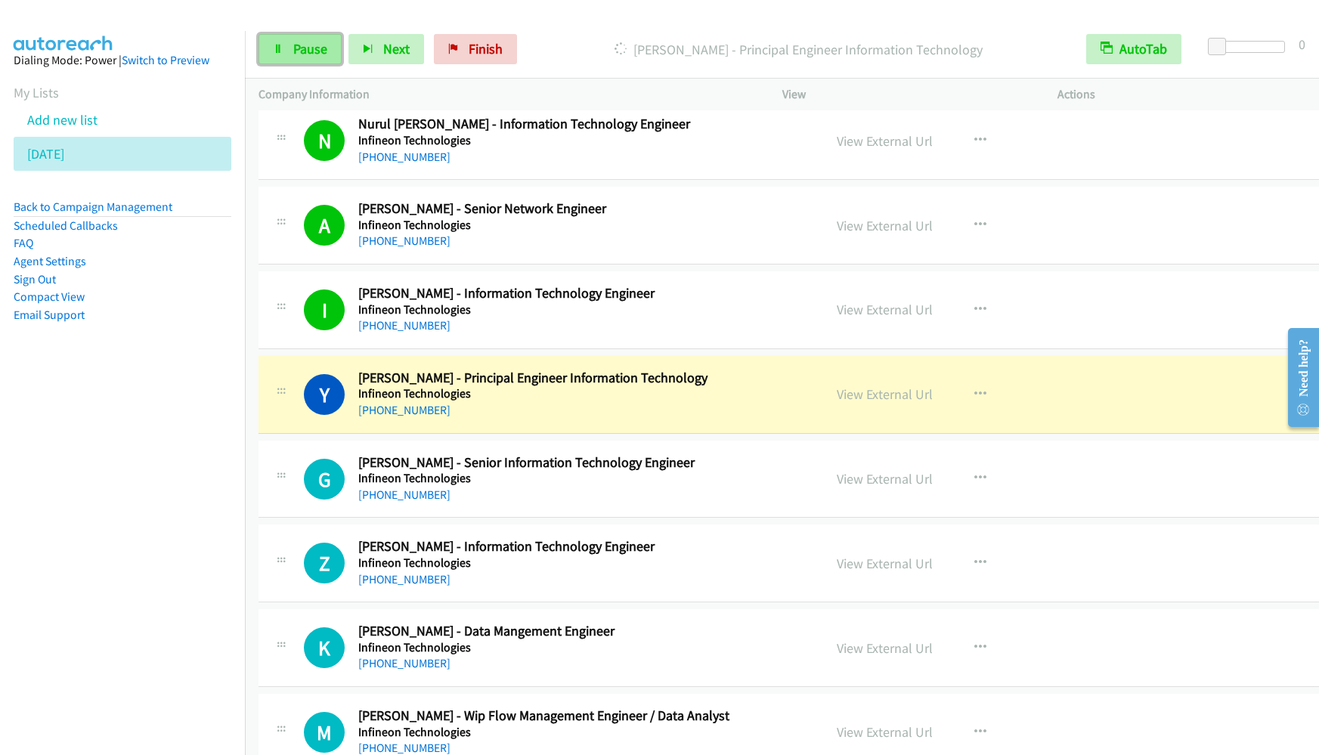
click at [305, 56] on span "Pause" at bounding box center [310, 48] width 34 height 17
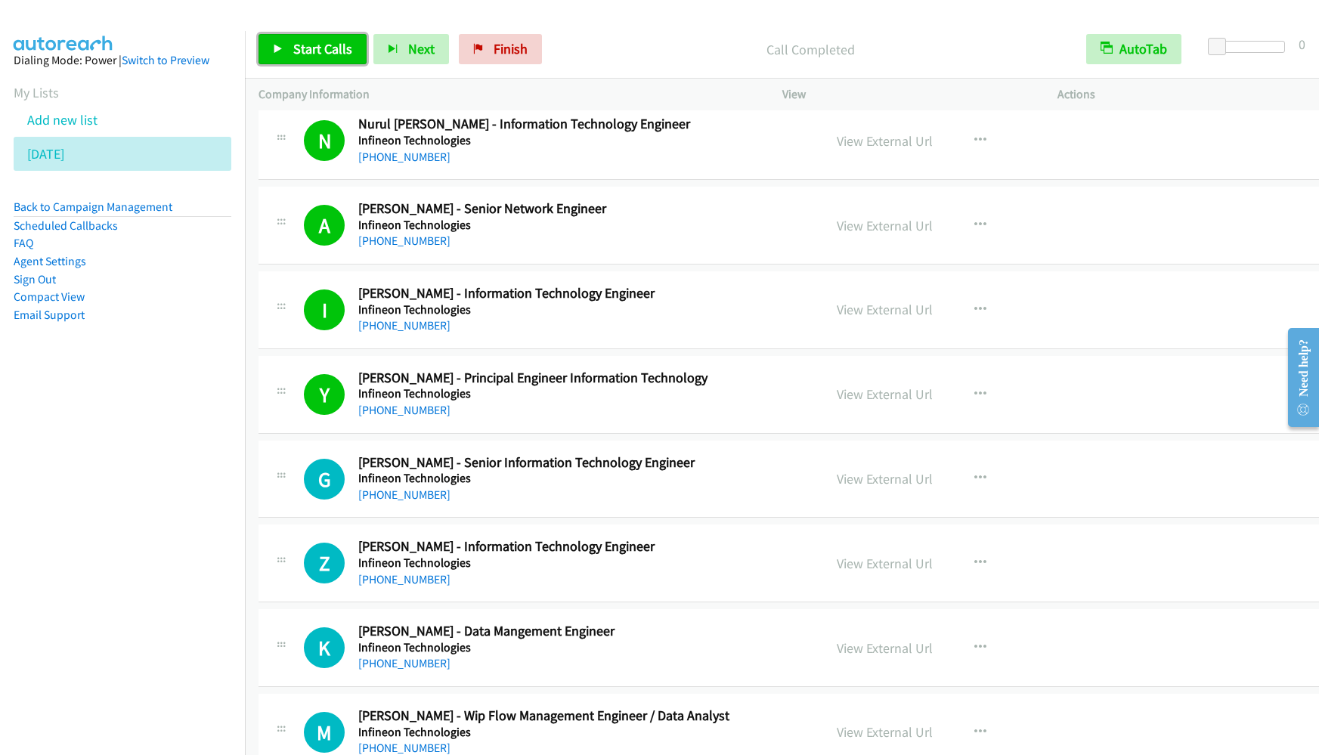
click at [307, 48] on span "Start Calls" at bounding box center [322, 48] width 59 height 17
drag, startPoint x: 210, startPoint y: 429, endPoint x: 474, endPoint y: 100, distance: 422.2
click at [210, 430] on nav "Dialing Mode: Power | Switch to Preview My Lists Add new list 8.28.2025 Back to…" at bounding box center [123, 408] width 246 height 755
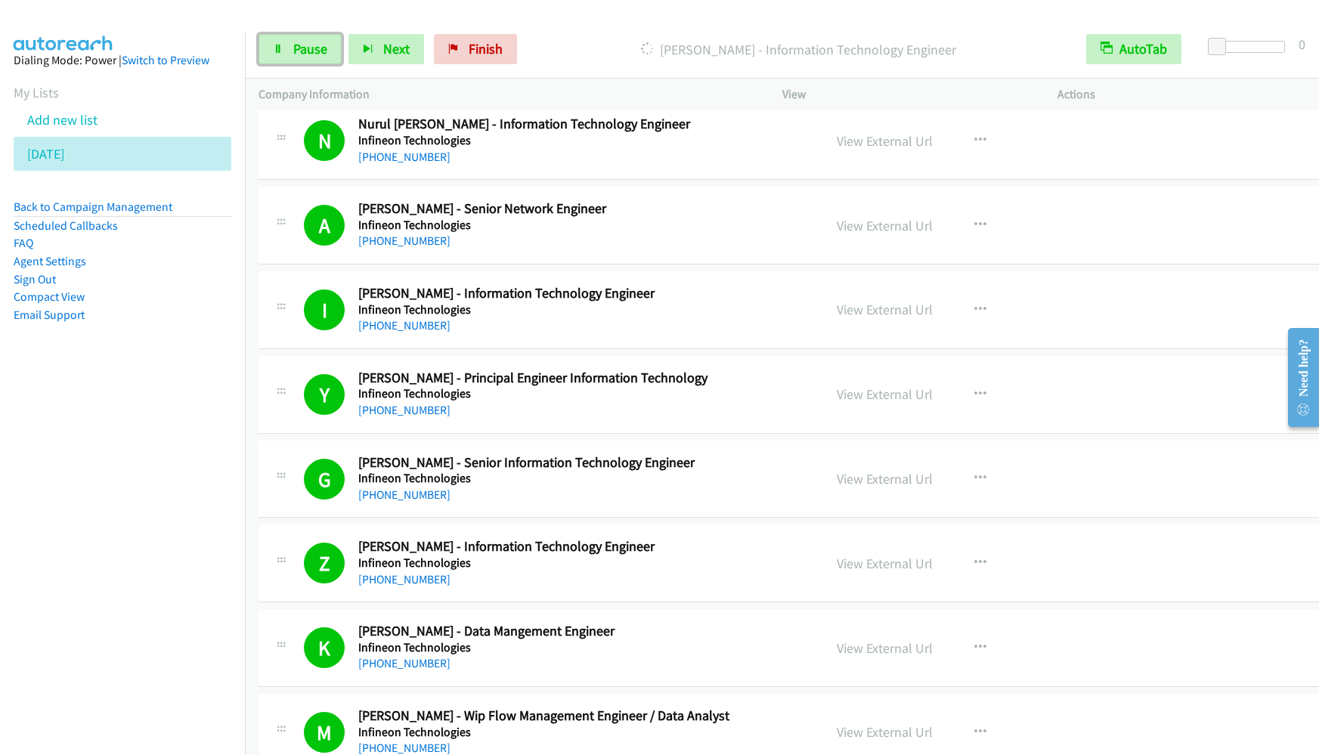
click at [287, 46] on link "Pause" at bounding box center [300, 49] width 83 height 30
click at [302, 45] on span "Start Calls" at bounding box center [322, 48] width 59 height 17
click at [172, 542] on nav "Dialing Mode: Power | Switch to Preview My Lists Add new list 8.28.2025 Back to…" at bounding box center [123, 408] width 246 height 755
click at [316, 55] on span "Pause" at bounding box center [310, 48] width 34 height 17
click at [316, 55] on span "Start Calls" at bounding box center [322, 48] width 59 height 17
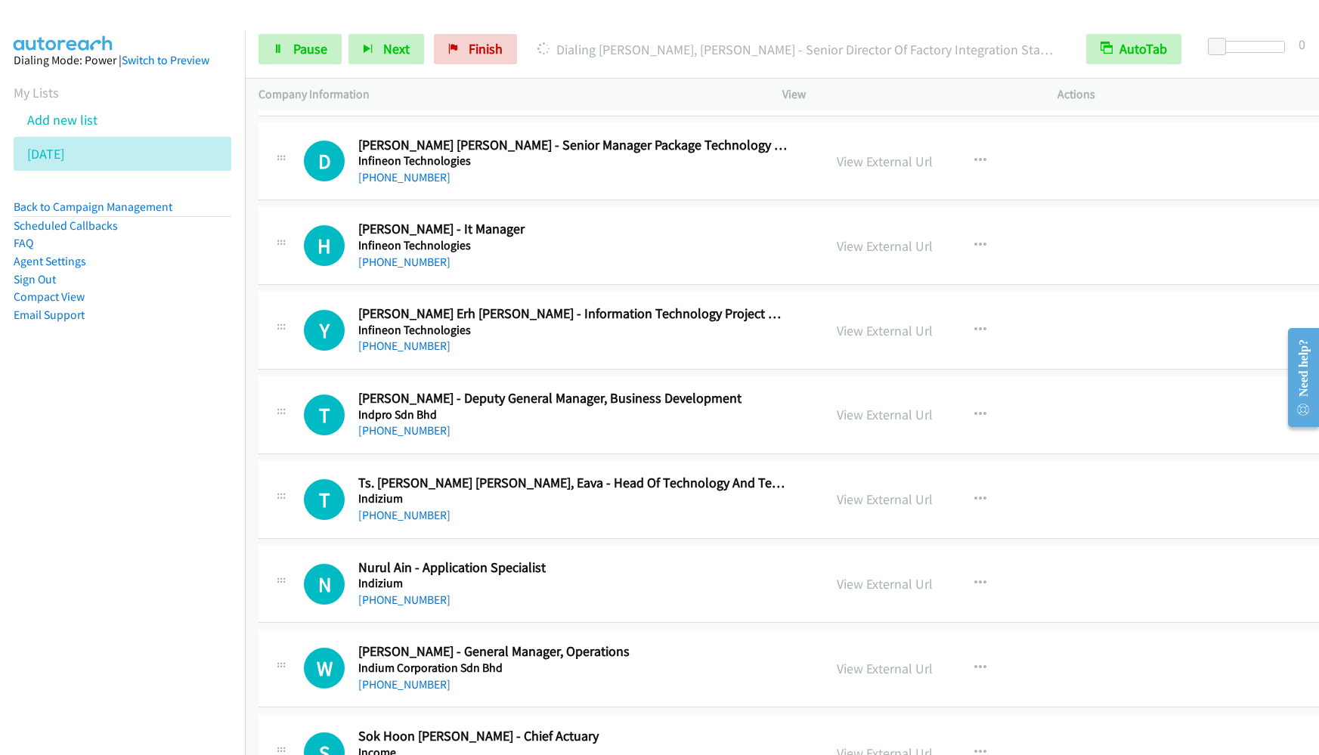
scroll to position [1588, 0]
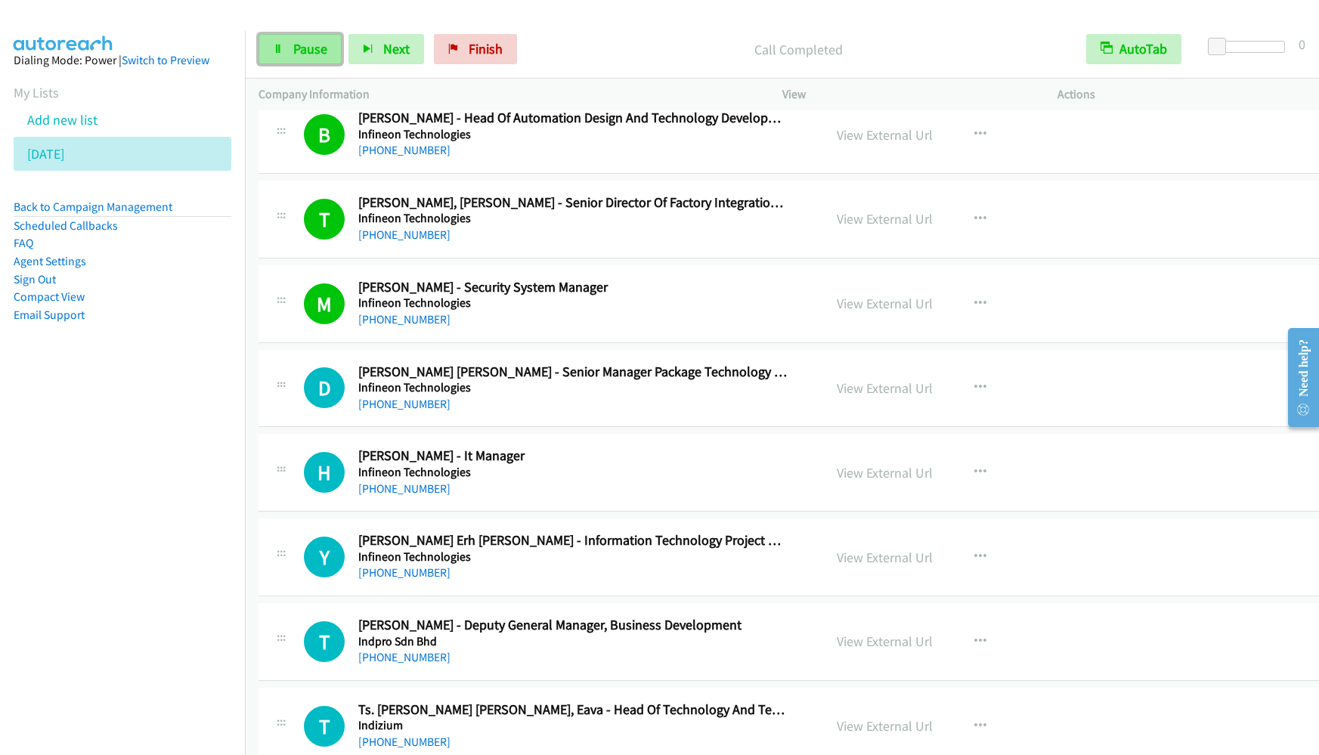
click at [296, 48] on span "Pause" at bounding box center [310, 48] width 34 height 17
click at [296, 48] on span "Start Calls" at bounding box center [322, 48] width 59 height 17
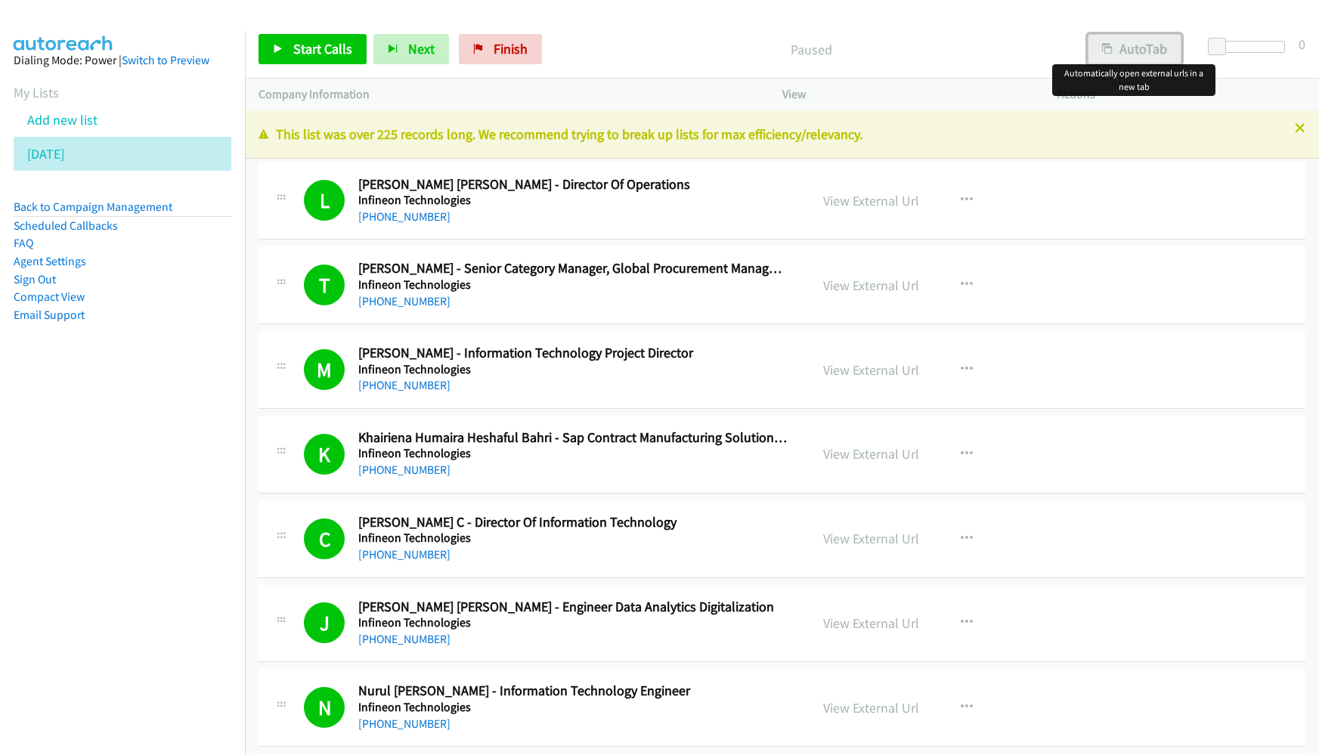
click at [1138, 39] on button "AutoTab" at bounding box center [1135, 49] width 94 height 30
click at [297, 53] on span "Start Calls" at bounding box center [322, 48] width 59 height 17
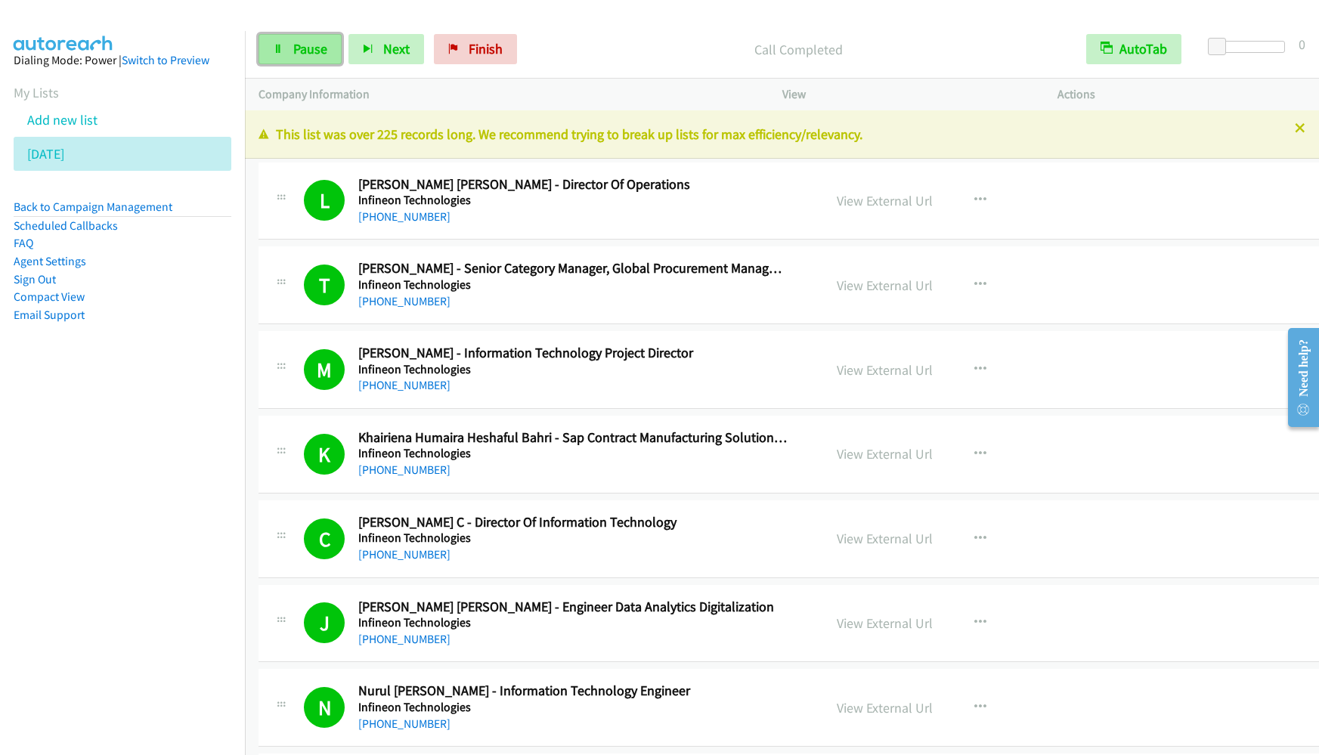
click at [310, 40] on span "Pause" at bounding box center [310, 48] width 34 height 17
click at [310, 40] on span "Start Calls" at bounding box center [322, 48] width 59 height 17
click at [308, 60] on link "Pause" at bounding box center [300, 49] width 83 height 30
click at [311, 56] on span "Start Calls" at bounding box center [322, 48] width 59 height 17
click at [299, 49] on span "Pause" at bounding box center [310, 48] width 34 height 17
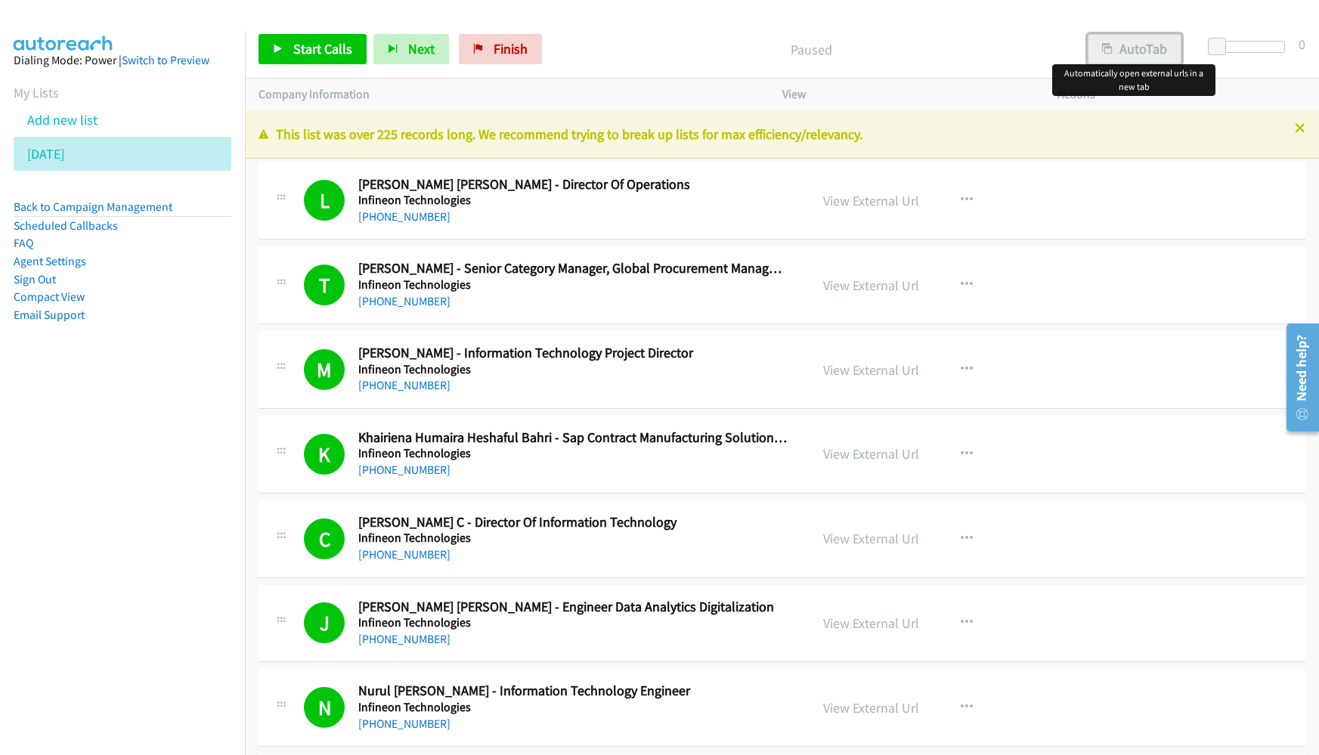
click at [1118, 42] on button "AutoTab" at bounding box center [1135, 49] width 94 height 30
click at [283, 46] on link "Start Calls" at bounding box center [313, 49] width 108 height 30
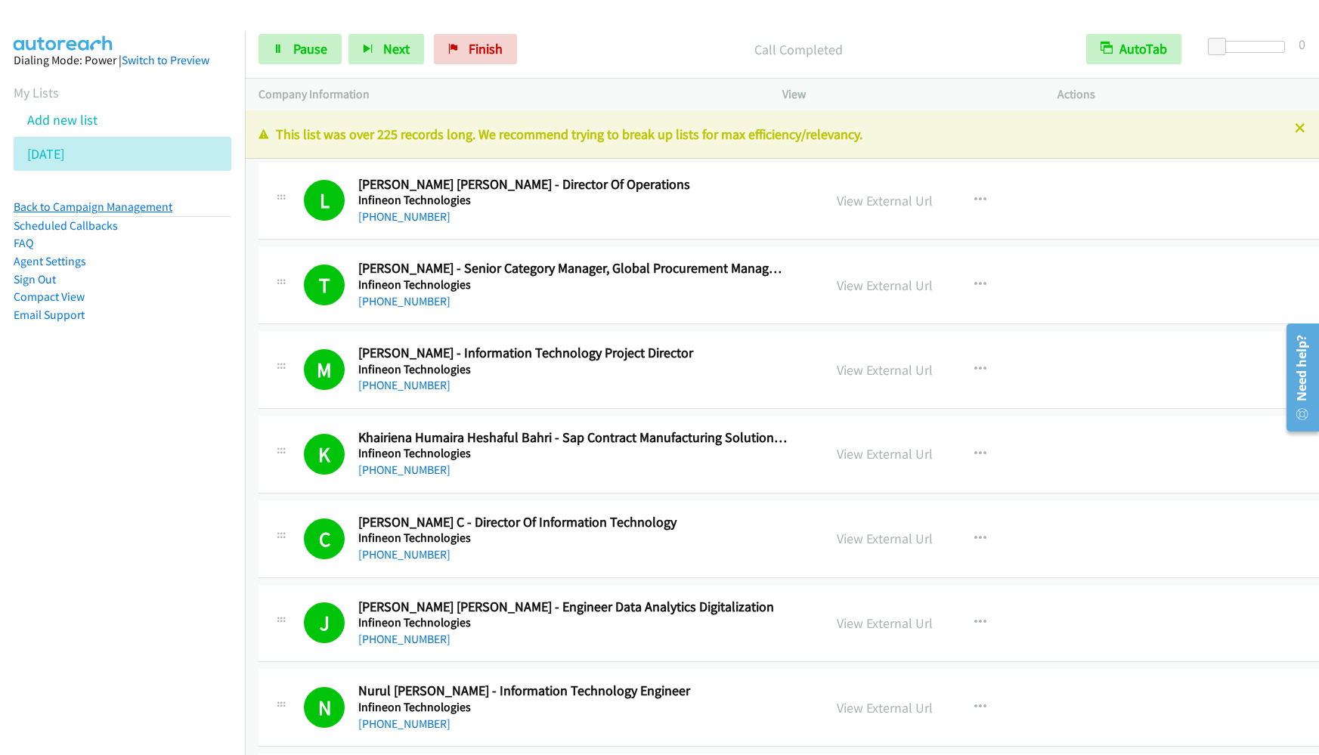
drag, startPoint x: 102, startPoint y: 203, endPoint x: 120, endPoint y: 209, distance: 18.9
click at [102, 203] on link "Back to Campaign Management" at bounding box center [93, 207] width 159 height 14
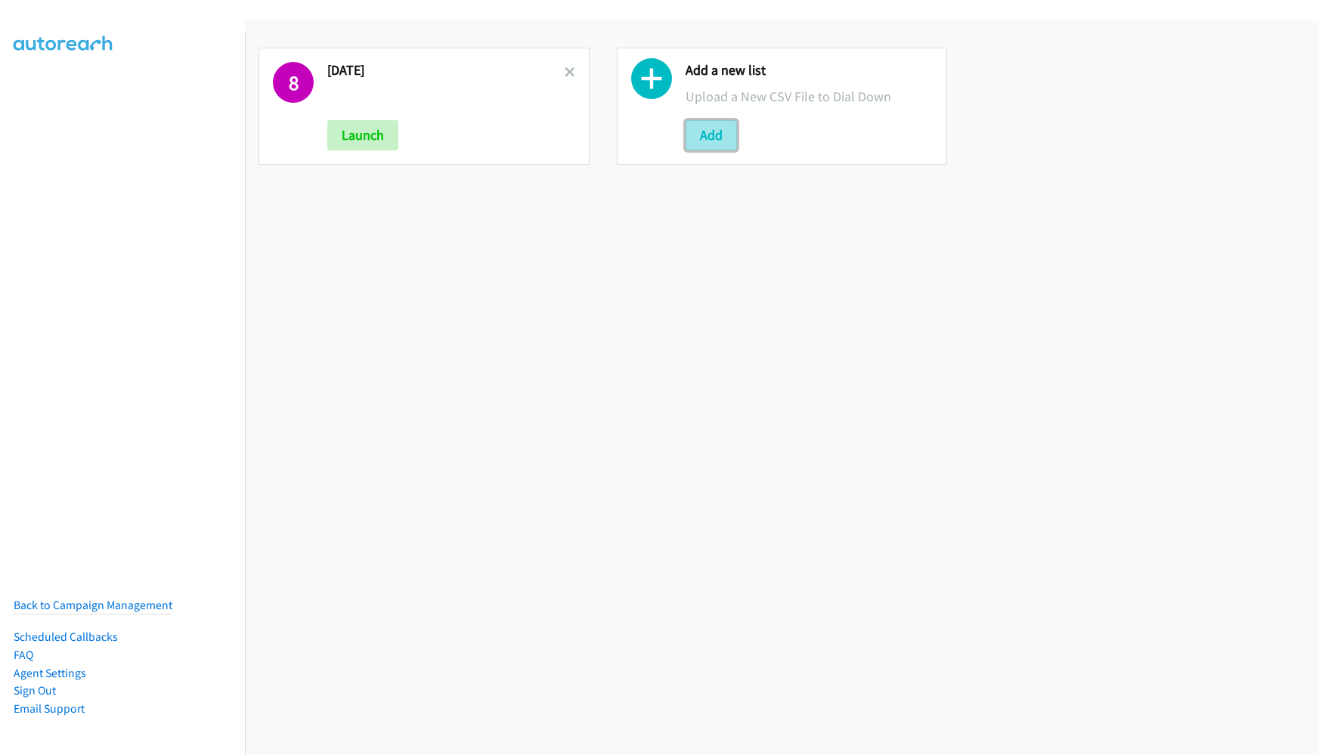
click at [718, 125] on button "Add" at bounding box center [711, 135] width 51 height 30
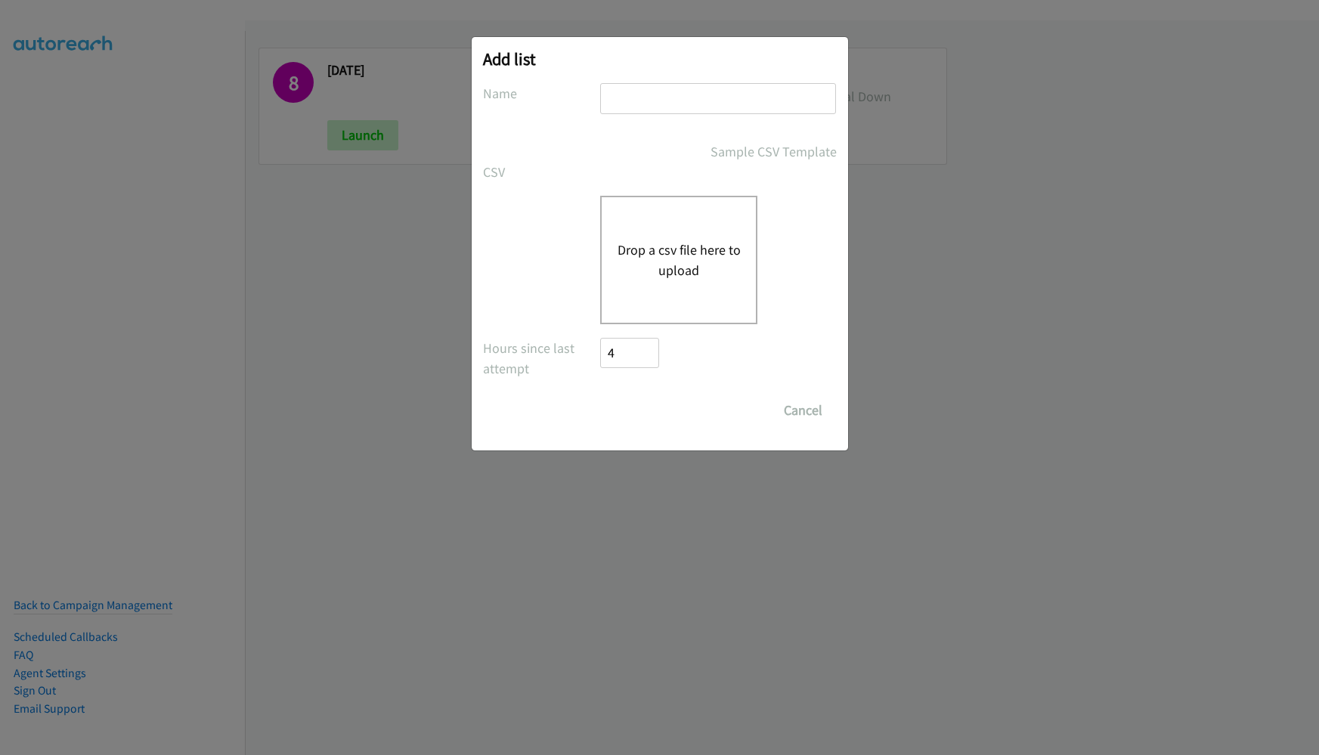
click at [646, 89] on input "text" at bounding box center [718, 98] width 236 height 31
click at [645, 98] on input "text" at bounding box center [718, 98] width 236 height 31
click at [633, 103] on input "text" at bounding box center [718, 98] width 236 height 31
click at [662, 100] on input "text" at bounding box center [718, 98] width 236 height 31
type input "[DATE]"
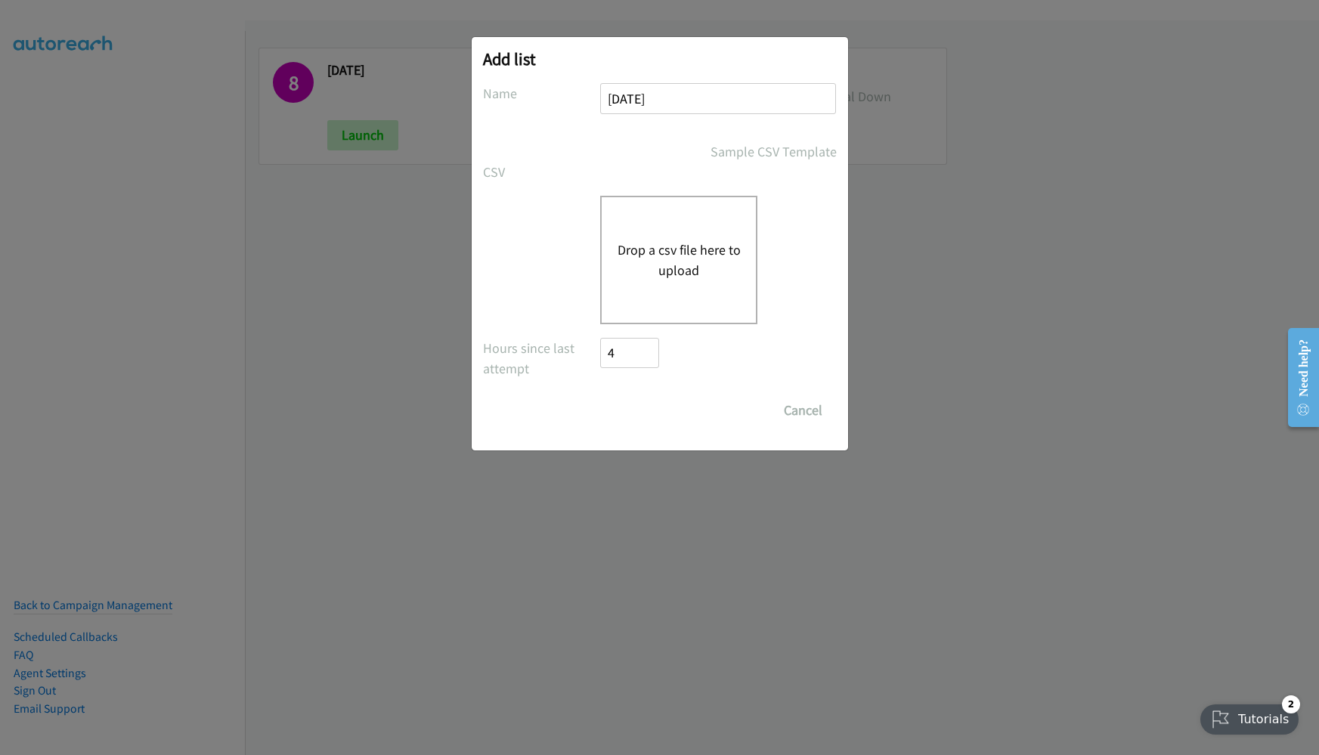
click at [636, 256] on button "Drop a csv file here to upload" at bounding box center [679, 260] width 124 height 41
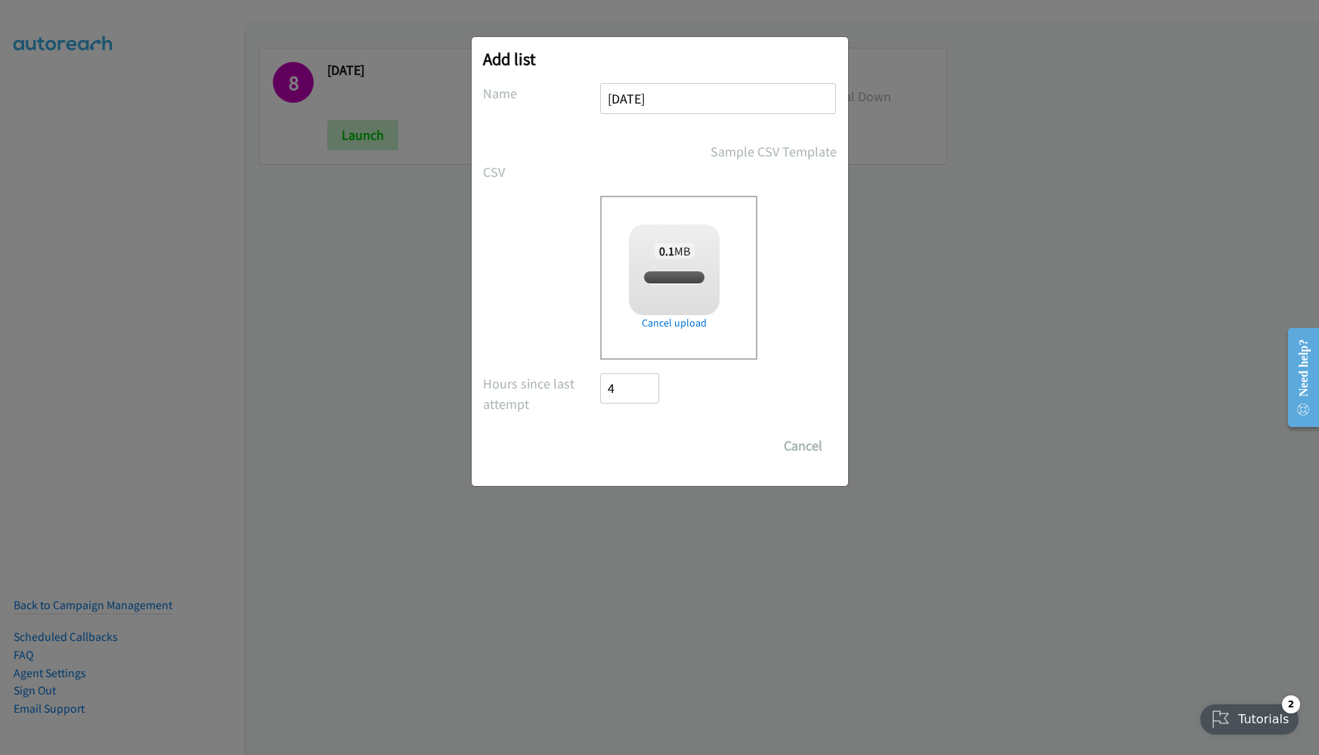
checkbox input "true"
click at [646, 452] on input "Save List" at bounding box center [640, 446] width 79 height 30
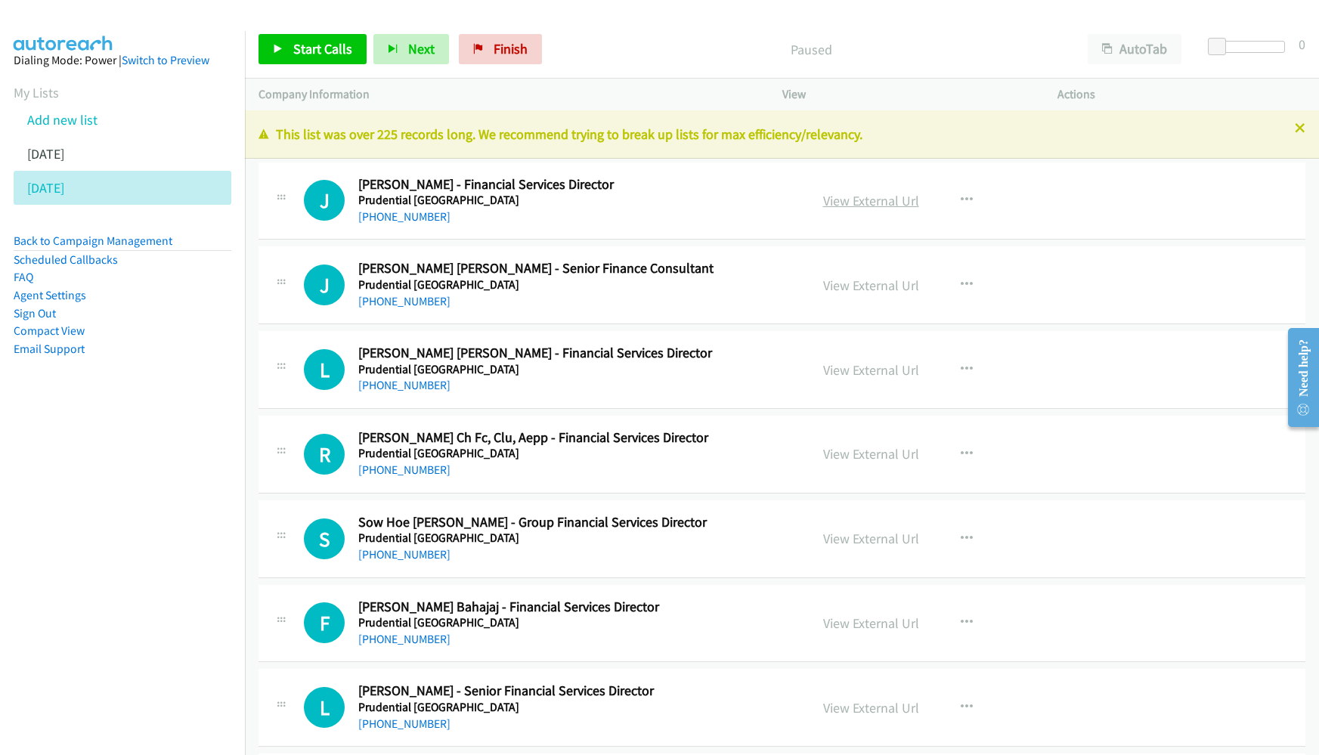
click at [844, 206] on link "View External Url" at bounding box center [871, 200] width 96 height 17
click at [1145, 61] on button "AutoTab" at bounding box center [1135, 49] width 94 height 30
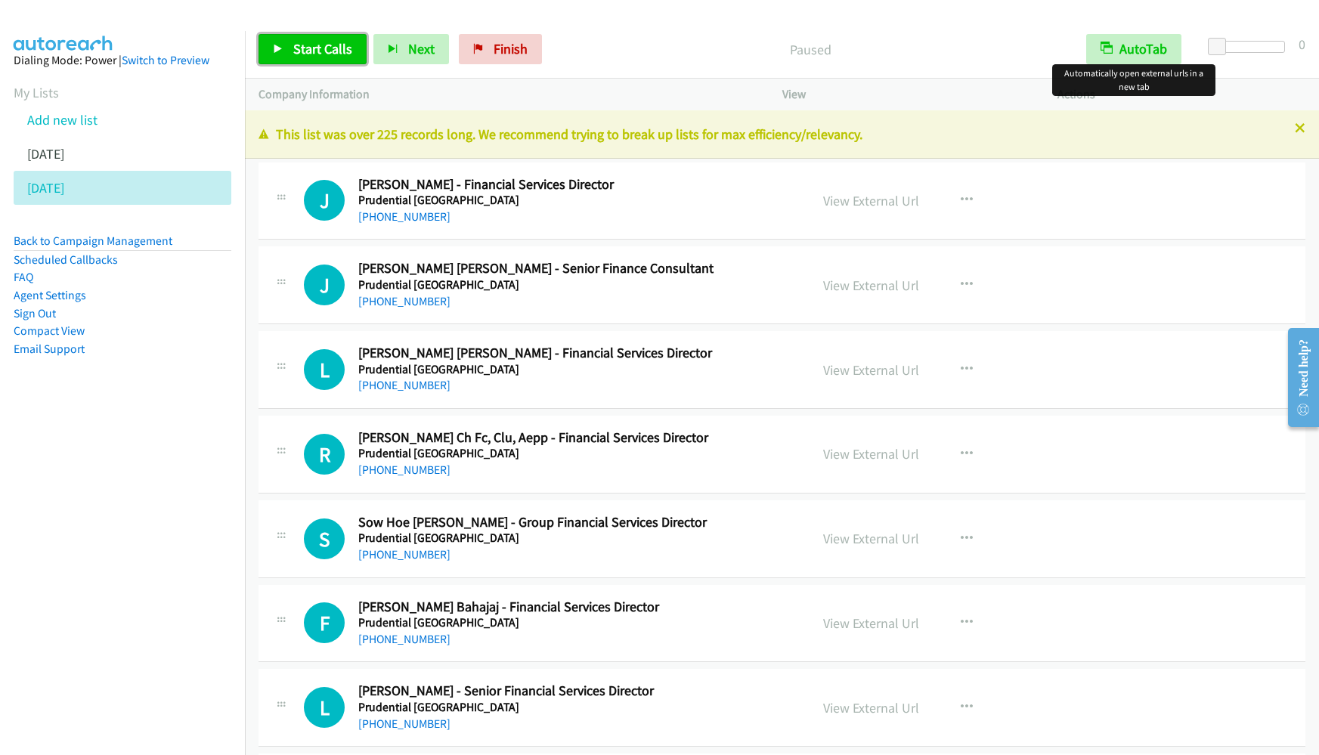
click at [330, 40] on span "Start Calls" at bounding box center [322, 48] width 59 height 17
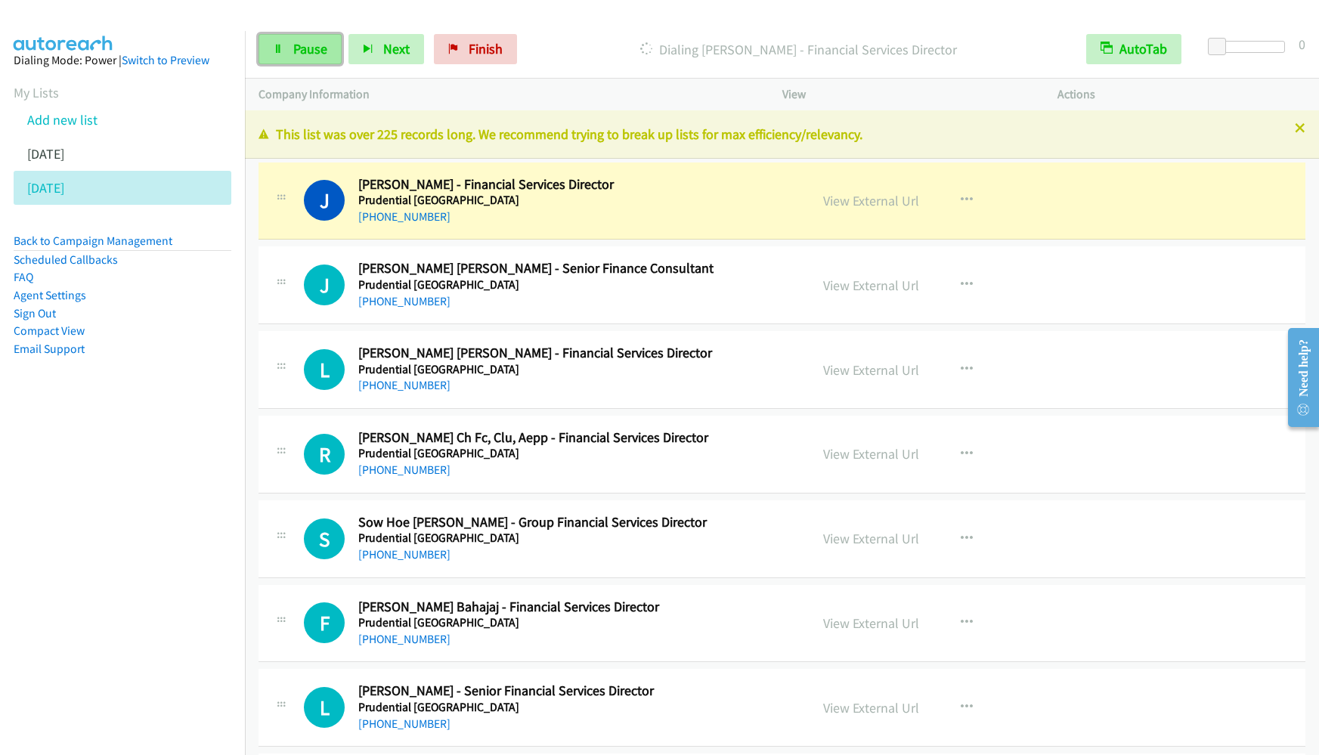
click at [308, 47] on span "Pause" at bounding box center [310, 48] width 34 height 17
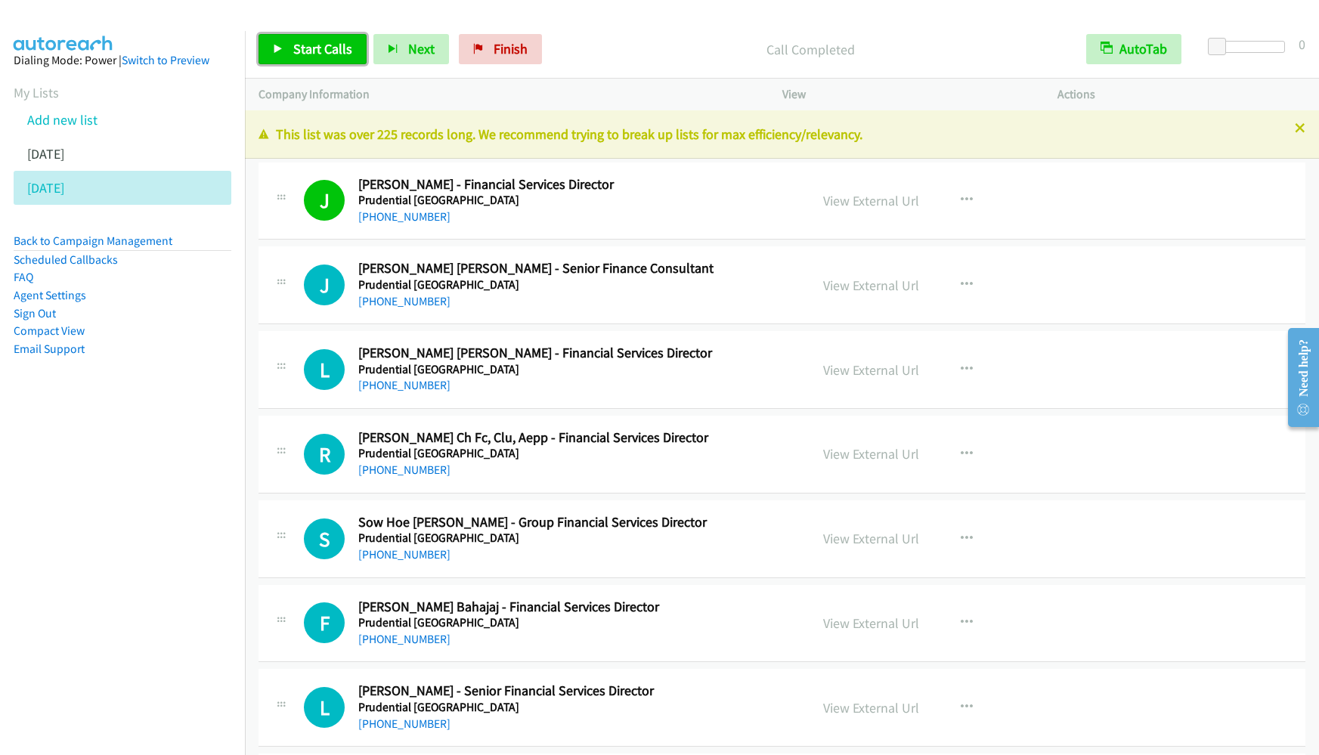
click at [281, 46] on icon at bounding box center [278, 50] width 11 height 11
click at [78, 538] on nav "Dialing Mode: Power | Switch to Preview My Lists Add new list [DATE] [DATE] Bac…" at bounding box center [123, 408] width 246 height 755
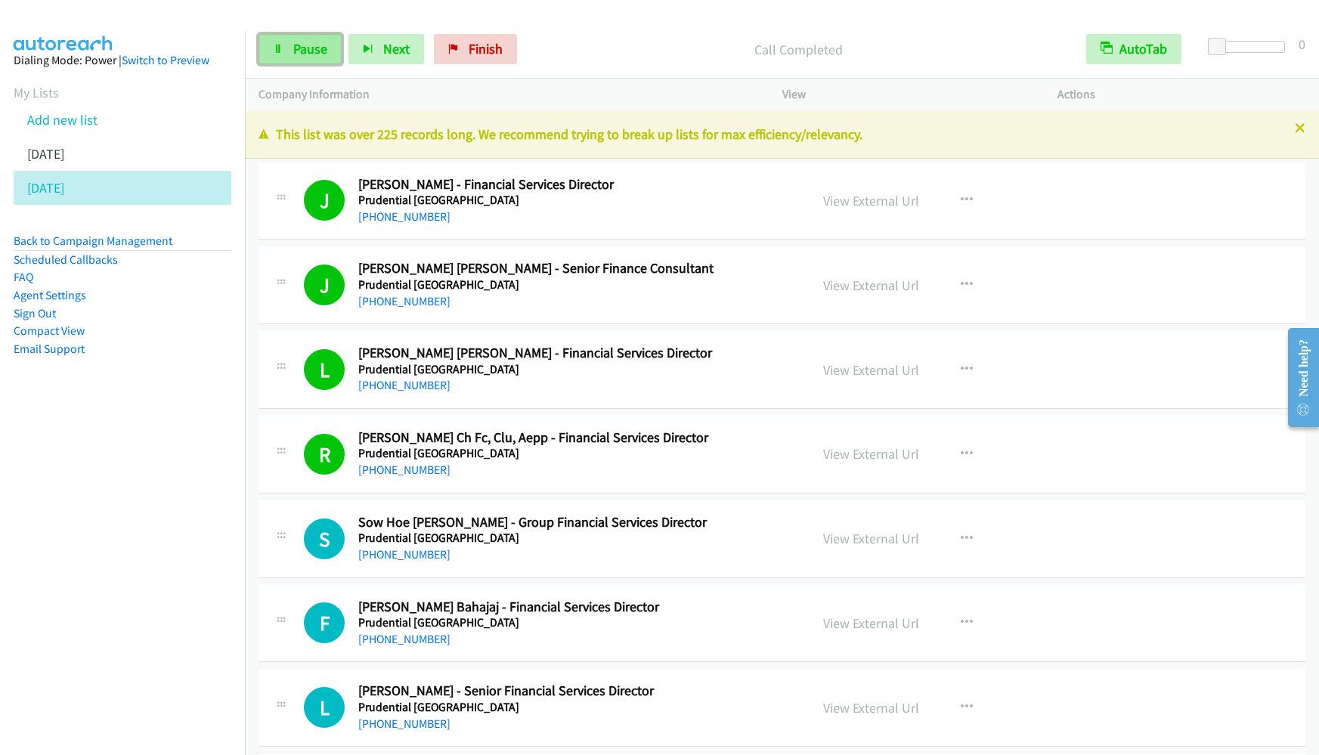
click at [312, 40] on span "Pause" at bounding box center [310, 48] width 34 height 17
click at [312, 40] on span "Start Calls" at bounding box center [322, 48] width 59 height 17
drag, startPoint x: 119, startPoint y: 449, endPoint x: 247, endPoint y: 348, distance: 163.6
click at [119, 449] on nav "Dialing Mode: Power | Switch to Preview My Lists Add new list [DATE] [DATE] Bac…" at bounding box center [123, 408] width 246 height 755
click at [320, 64] on div "Start Calls Pause Next Finish Call Completed AutoTab AutoTab 0" at bounding box center [782, 49] width 1074 height 58
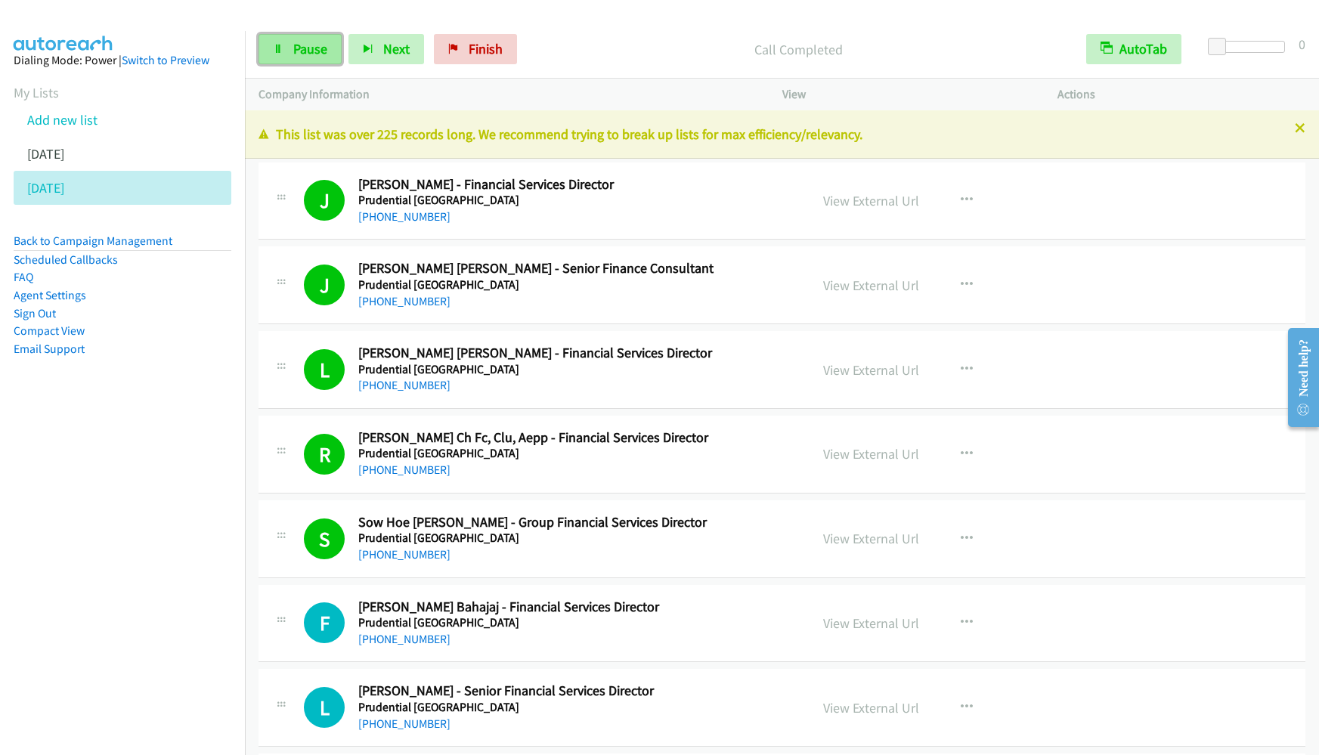
click at [312, 54] on span "Pause" at bounding box center [310, 48] width 34 height 17
click at [311, 54] on span "Start Calls" at bounding box center [322, 48] width 59 height 17
click at [292, 51] on link "Pause" at bounding box center [300, 49] width 83 height 30
click at [280, 45] on icon at bounding box center [278, 50] width 11 height 11
click at [301, 48] on span "Pause" at bounding box center [310, 48] width 34 height 17
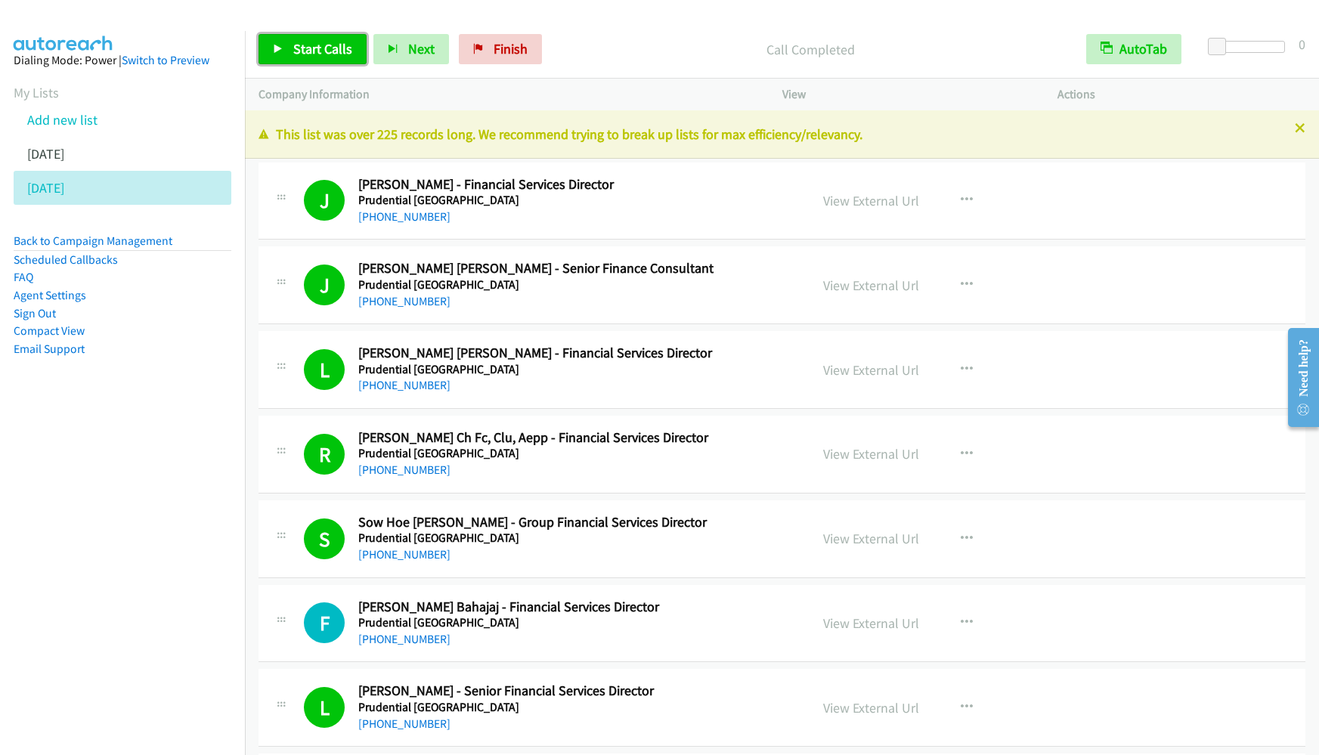
drag, startPoint x: 316, startPoint y: 58, endPoint x: 340, endPoint y: 54, distance: 24.6
click at [316, 57] on link "Start Calls" at bounding box center [313, 49] width 108 height 30
click at [311, 51] on span "Pause" at bounding box center [310, 48] width 34 height 17
click at [311, 52] on span "Start Calls" at bounding box center [322, 48] width 59 height 17
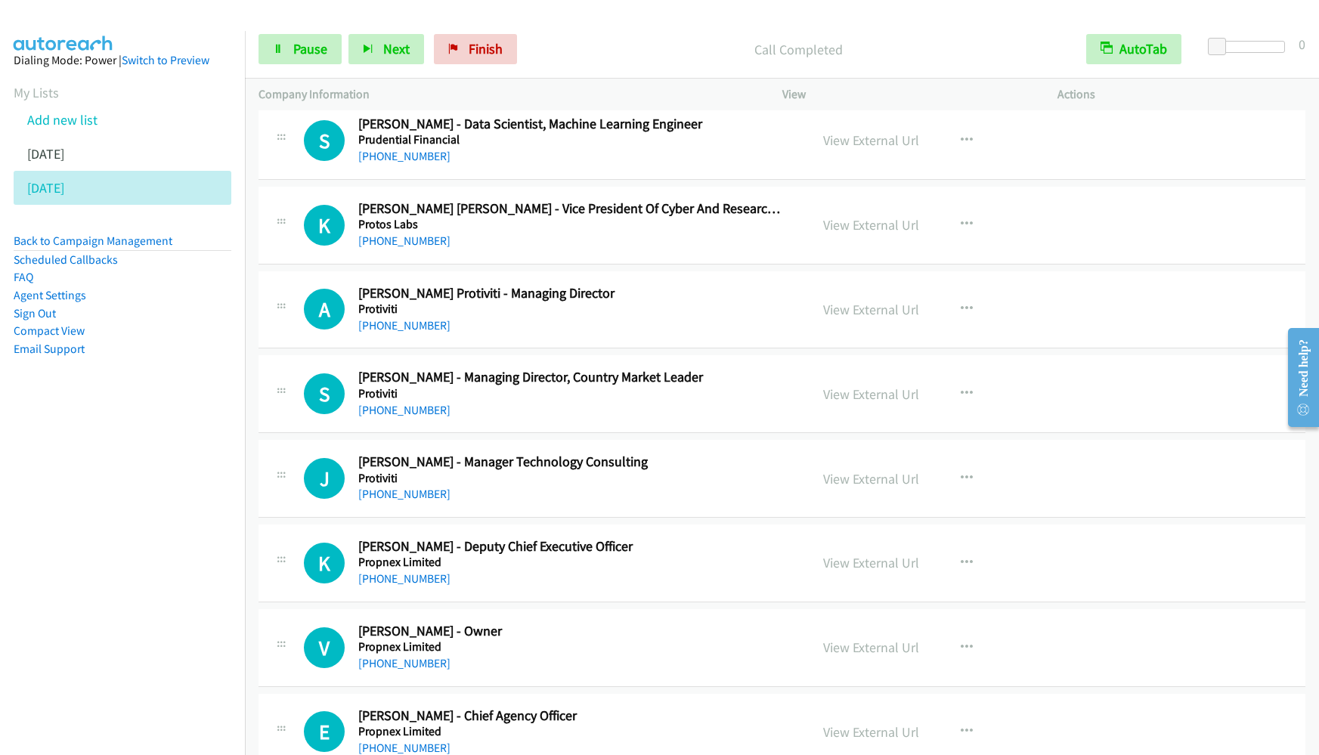
scroll to position [13380, 0]
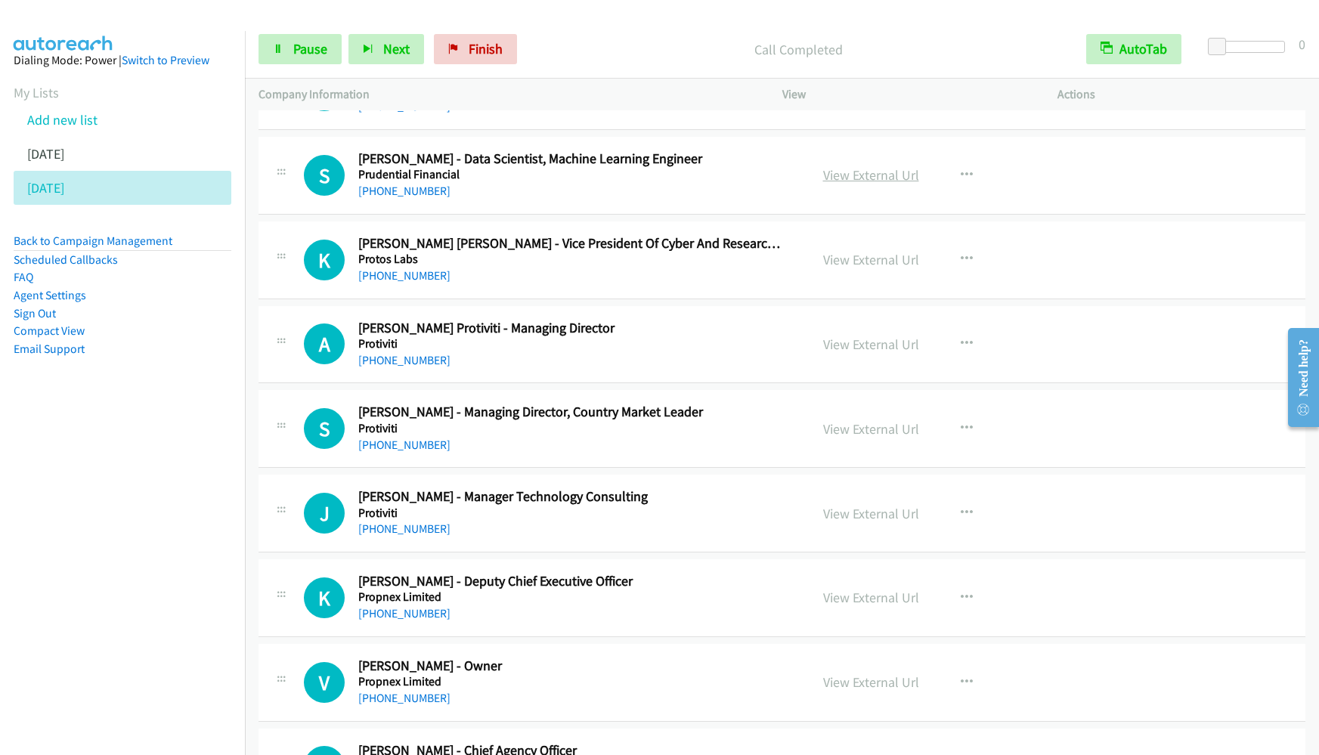
click at [877, 176] on link "View External Url" at bounding box center [871, 174] width 96 height 17
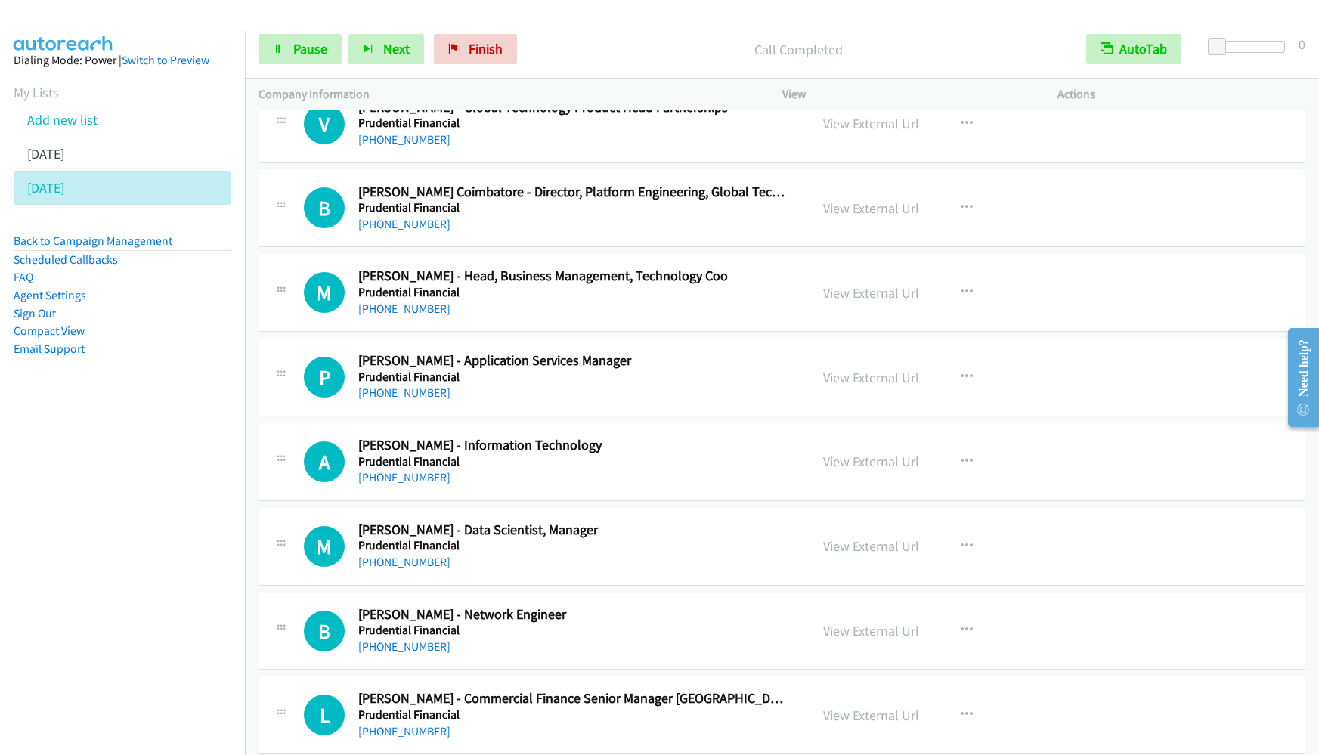
scroll to position [12246, 0]
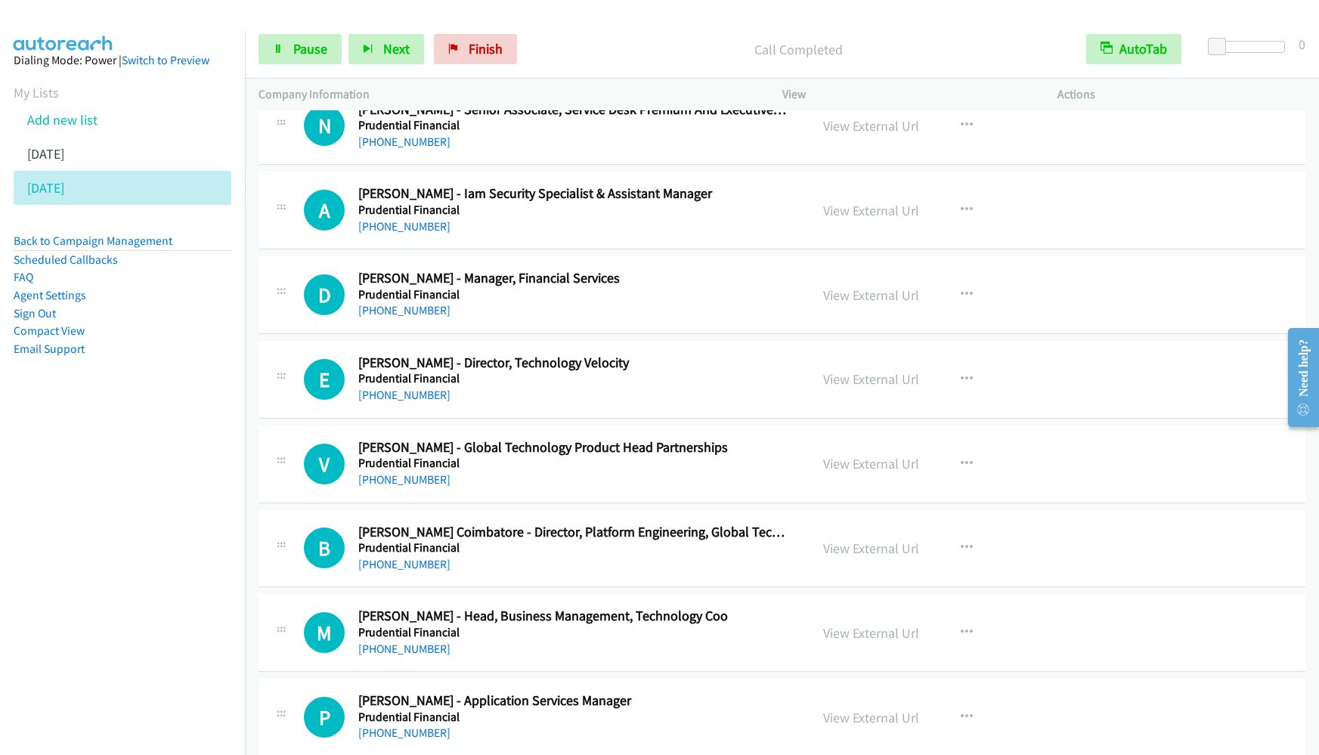
click at [193, 550] on nav "Dialing Mode: Power | Switch to Preview My Lists Add new list [DATE] [DATE] Bac…" at bounding box center [123, 408] width 246 height 755
click at [286, 54] on link "Pause" at bounding box center [300, 49] width 83 height 30
click at [321, 34] on link "Start Calls" at bounding box center [313, 49] width 108 height 30
click at [295, 58] on link "Pause" at bounding box center [300, 49] width 83 height 30
